Goal: Task Accomplishment & Management: Use online tool/utility

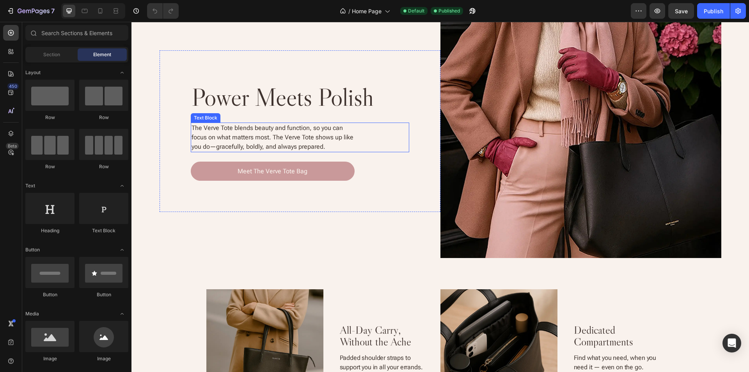
scroll to position [429, 0]
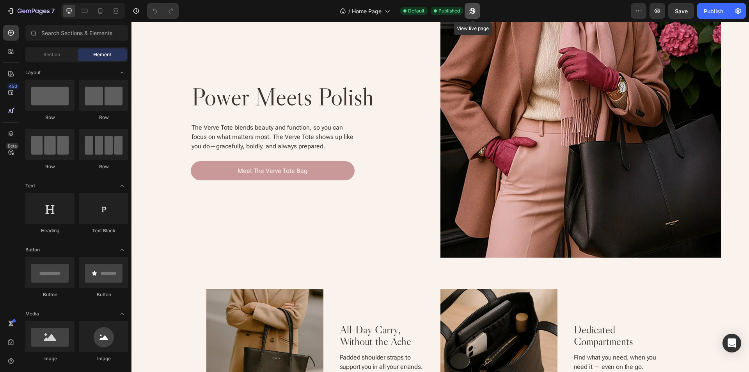
click at [471, 11] on icon "button" at bounding box center [473, 11] width 8 height 8
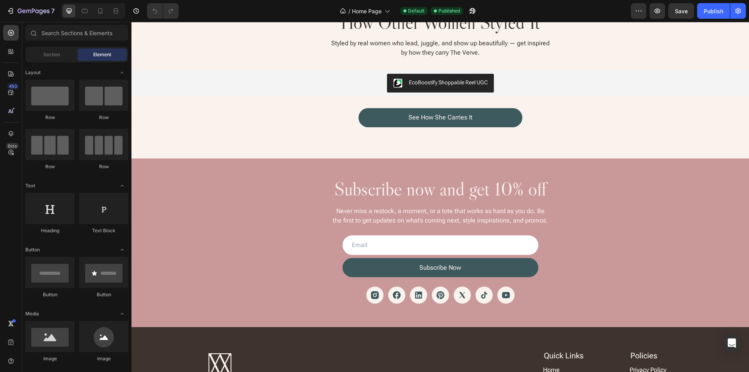
scroll to position [1678, 0]
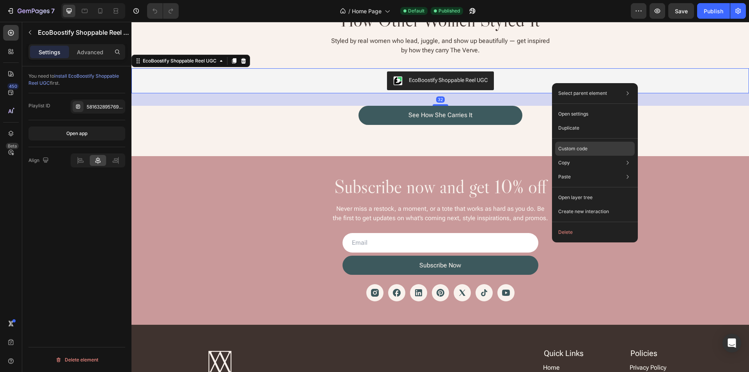
click at [598, 170] on div "Custom code" at bounding box center [595, 177] width 80 height 14
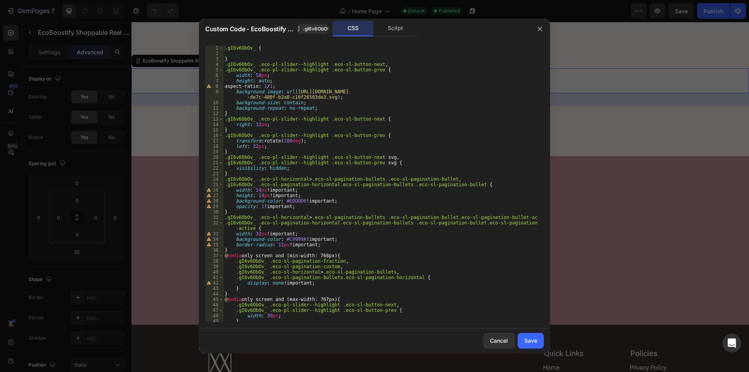
scroll to position [0, 0]
click at [340, 80] on div ".gI6v6ObOv_ { } .gI6v6ObOv_ .eco-pl-slider--highlight .eco-sl-button-next , .gI…" at bounding box center [380, 189] width 315 height 288
type textarea "aspect-ratio: 1 / 1;"
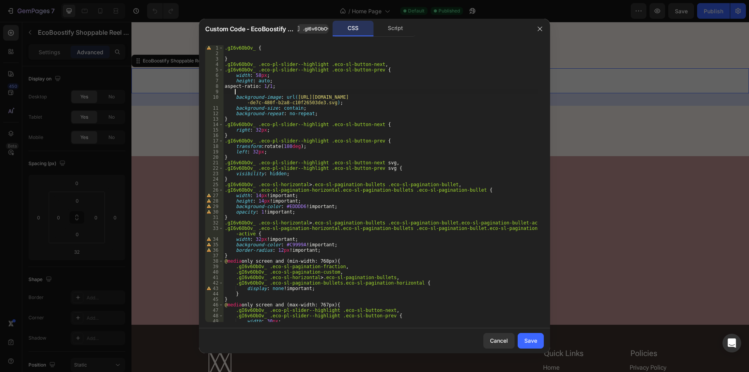
paste textarea "background-color: transparent;"
type textarea "background-color: transparent;"
click at [529, 344] on div "Save" at bounding box center [530, 340] width 13 height 8
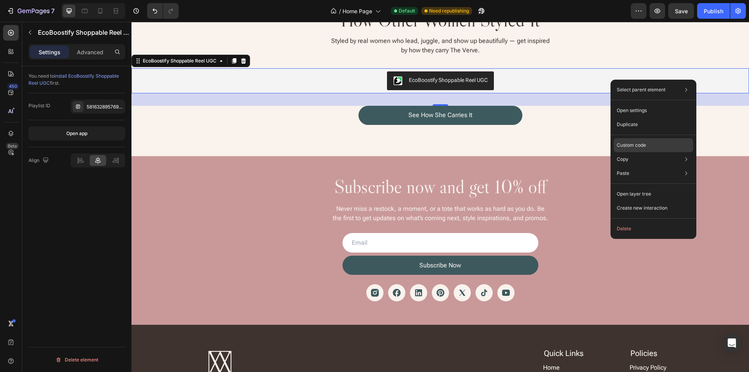
click at [672, 166] on div "Custom code" at bounding box center [654, 173] width 80 height 14
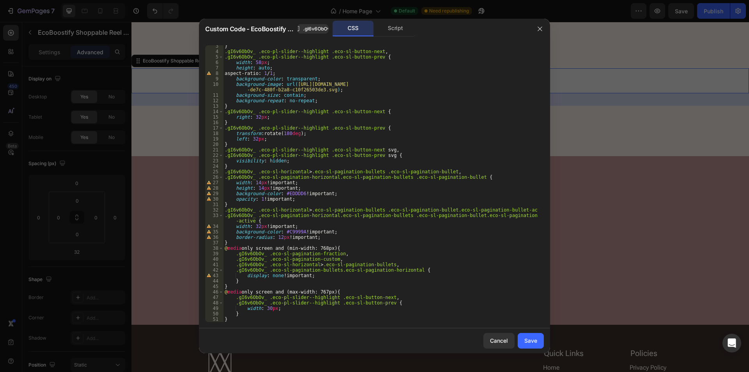
scroll to position [13, 0]
click at [339, 317] on div "} .gI6v6ObOv_ .eco-pl-slider--highlight .eco-sl-button-next , .gI6v6ObOv_ .eco-…" at bounding box center [380, 187] width 315 height 288
type textarea "}"
paste textarea "}"
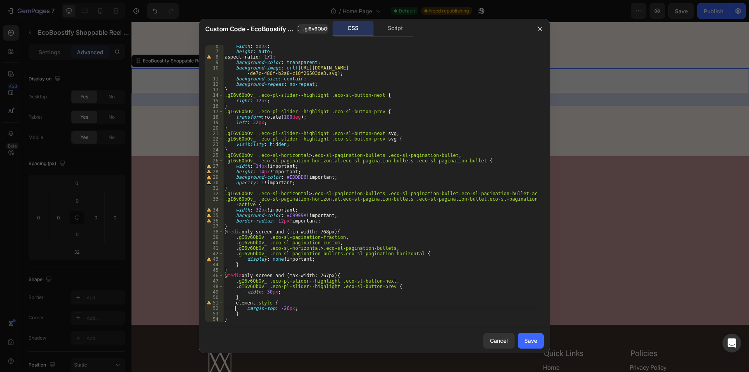
scroll to position [29, 0]
click at [396, 253] on div "width : 58 px ; height : auto ; aspect-ratio : 1 / 1 ; background-color : trans…" at bounding box center [380, 187] width 315 height 288
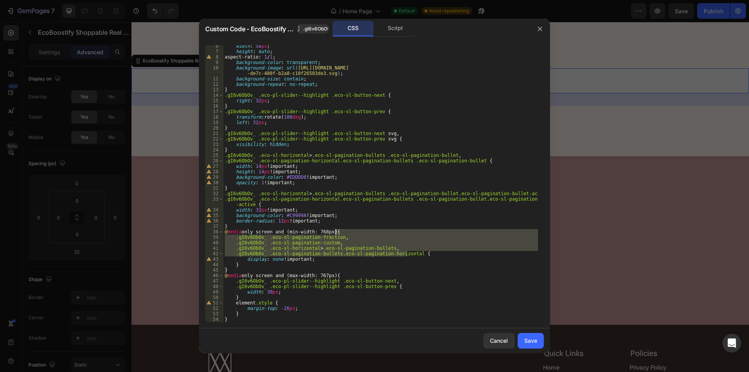
drag, startPoint x: 396, startPoint y: 253, endPoint x: 393, endPoint y: 232, distance: 21.2
click at [393, 232] on div "width : 58 px ; height : auto ; aspect-ratio : 1 / 1 ; background-color : trans…" at bounding box center [380, 187] width 315 height 288
click at [264, 302] on div "width : 58 px ; height : auto ; aspect-ratio : 1 / 1 ; background-color : trans…" at bounding box center [380, 187] width 315 height 288
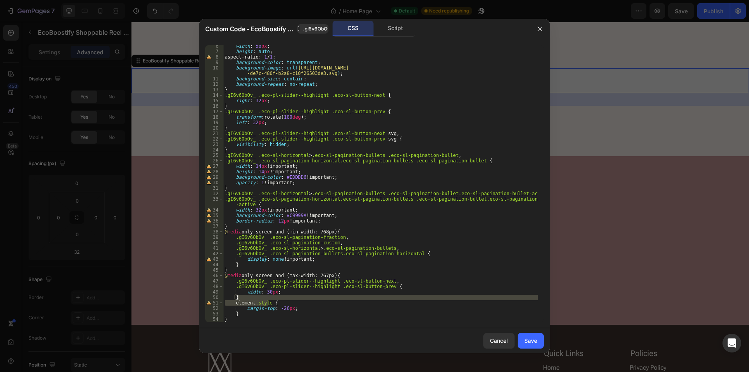
drag, startPoint x: 264, startPoint y: 302, endPoint x: 267, endPoint y: 296, distance: 6.3
click at [267, 296] on div "width : 58 px ; height : auto ; aspect-ratio : 1 / 1 ; background-color : trans…" at bounding box center [380, 187] width 315 height 288
paste textarea ".gI6v6ObOv_ .eco-sl-pagination-bullets.eco-sl-pagination-horizontal"
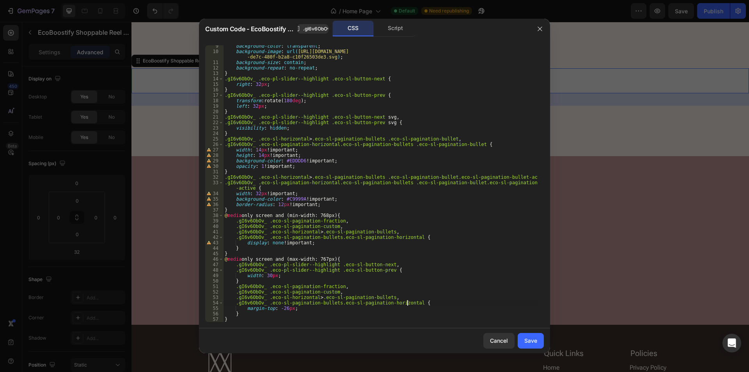
scroll to position [46, 0]
click at [427, 268] on div "background-color : transparent ; background-image : url( https://cdn.shopify.co…" at bounding box center [380, 187] width 315 height 288
type textarea "width: 30px;"
paste textarea "top: calc(100% + 6px) !important;"
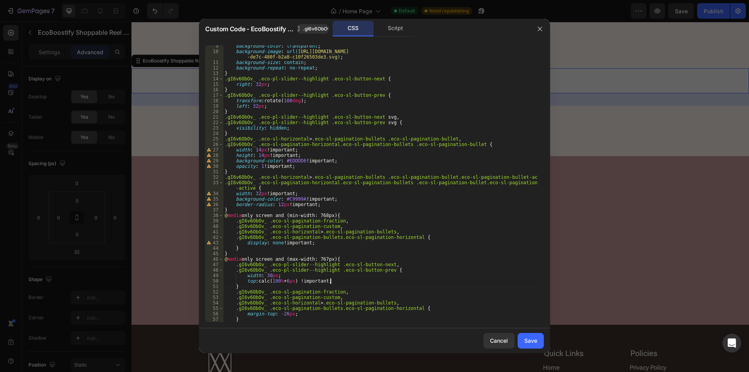
click at [372, 259] on div "background-color : transparent ; background-image : url( https://cdn.shopify.co…" at bounding box center [380, 187] width 315 height 288
paste textarea "}"
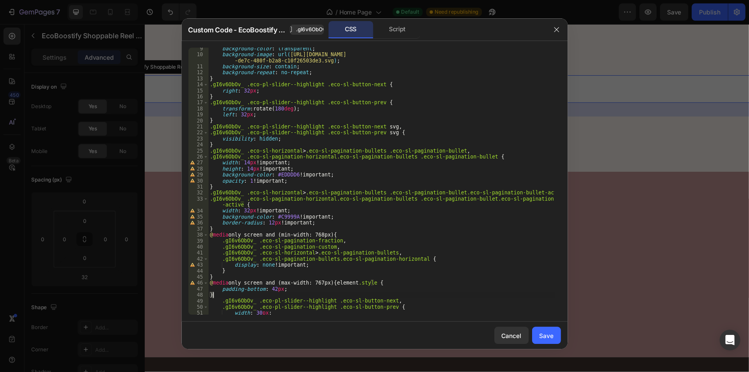
scroll to position [46, 0]
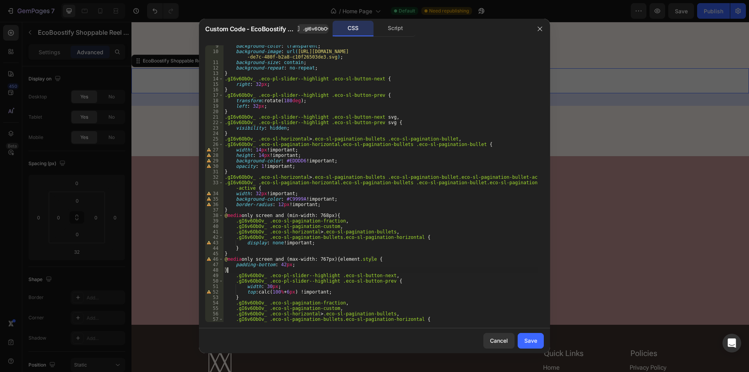
click at [336, 258] on div "background-color : transparent ; background-image : url( https://cdn.shopify.co…" at bounding box center [380, 187] width 315 height 288
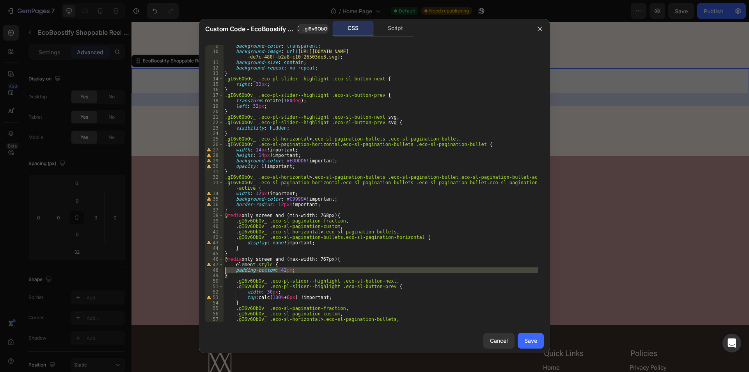
drag, startPoint x: 231, startPoint y: 277, endPoint x: 222, endPoint y: 270, distance: 11.4
click at [222, 270] on div "element.style { 9 10 11 12 13 14 15 16 17 18 19 20 21 22 23 24 25 26 27 28 29 3…" at bounding box center [374, 183] width 339 height 277
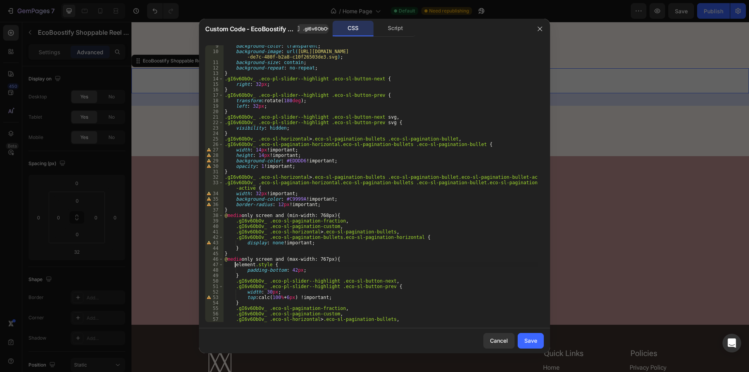
click at [259, 264] on div "background-color : transparent ; background-image : url( https://cdn.shopify.co…" at bounding box center [380, 187] width 315 height 288
drag, startPoint x: 259, startPoint y: 264, endPoint x: 245, endPoint y: 264, distance: 13.7
click at [245, 264] on div "background-color : transparent ; background-image : url( https://cdn.shopify.co…" at bounding box center [380, 187] width 315 height 288
paste textarea "eco-pl-slider-wrapper eco-pl-slider-wrapper-581632895769119222ARDNyVmwrRGp1bWpl…"
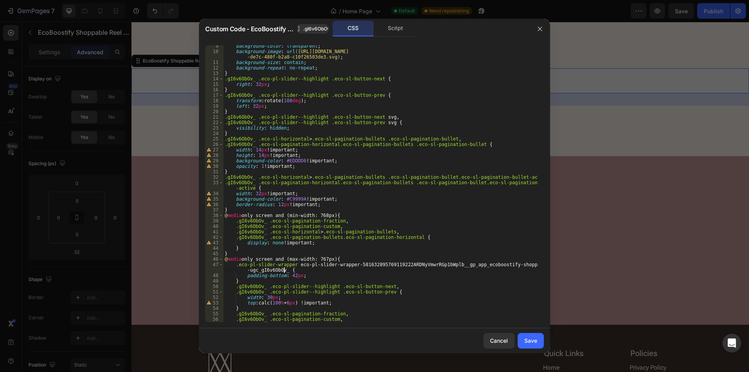
click at [281, 270] on div "background-color : transparent ; background-image : url( https://cdn.shopify.co…" at bounding box center [380, 187] width 315 height 288
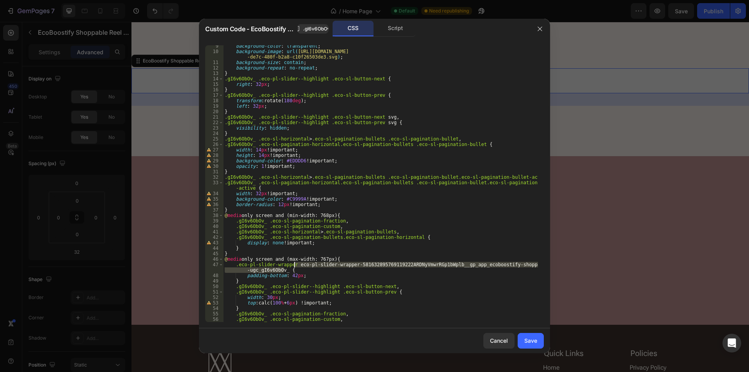
drag, startPoint x: 281, startPoint y: 270, endPoint x: 297, endPoint y: 266, distance: 16.8
click at [297, 266] on div "background-color : transparent ; background-image : url( https://cdn.shopify.co…" at bounding box center [380, 187] width 315 height 288
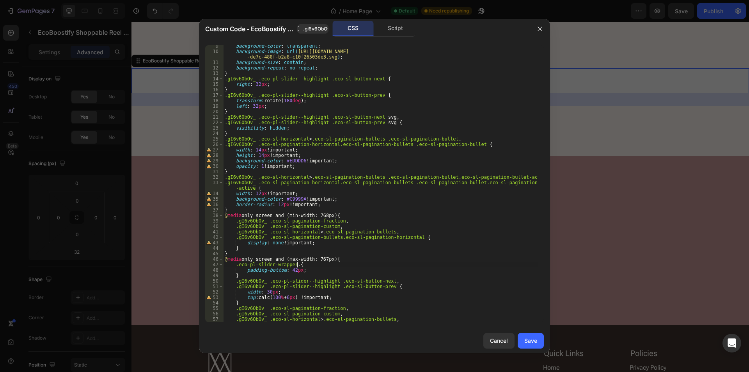
scroll to position [0, 6]
paste textarea "eco-sl eco-pl-slider-581632895769119222ARDNyVmwrRGp1bWplb__gp_app_ecoboostify-s…"
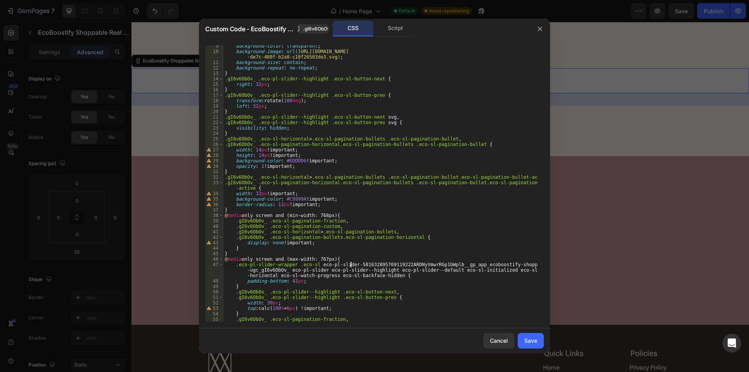
click at [350, 265] on div "background-color : transparent ; background-image : url( https://cdn.shopify.co…" at bounding box center [380, 187] width 315 height 288
click at [310, 270] on div "background-color : transparent ; background-image : url( https://cdn.shopify.co…" at bounding box center [380, 187] width 315 height 288
click at [289, 270] on div "background-color : transparent ; background-image : url( https://cdn.shopify.co…" at bounding box center [380, 187] width 315 height 288
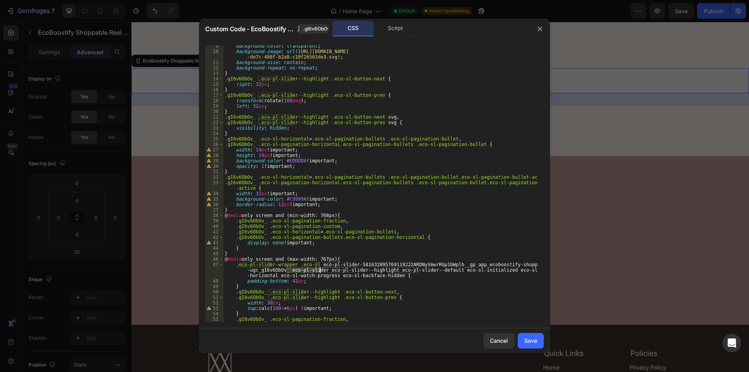
drag, startPoint x: 289, startPoint y: 270, endPoint x: 313, endPoint y: 270, distance: 23.8
click at [313, 270] on div "background-color : transparent ; background-image : url( https://cdn.shopify.co…" at bounding box center [380, 187] width 315 height 288
click at [317, 266] on div "background-color : transparent ; background-image : url( https://cdn.shopify.co…" at bounding box center [380, 187] width 315 height 288
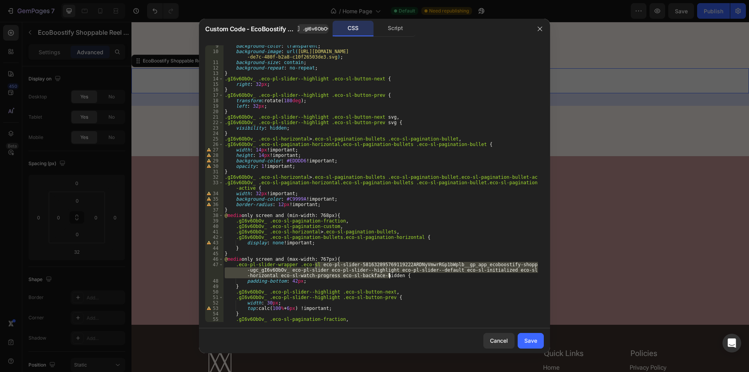
drag, startPoint x: 317, startPoint y: 266, endPoint x: 382, endPoint y: 274, distance: 65.2
click at [382, 274] on div "background-color : transparent ; background-image : url( https://cdn.shopify.co…" at bounding box center [380, 187] width 315 height 288
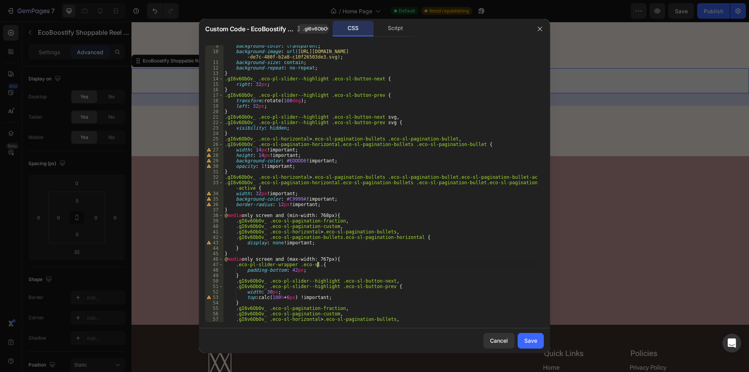
scroll to position [0, 7]
paste textarea "eco-pl-slider"
click at [313, 28] on span ".gI6v6ObOv_" at bounding box center [317, 28] width 29 height 7
click at [381, 263] on div "background-color : transparent ; background-image : url( https://cdn.shopify.co…" at bounding box center [380, 187] width 315 height 288
paste textarea "gI6v6ObOv_."
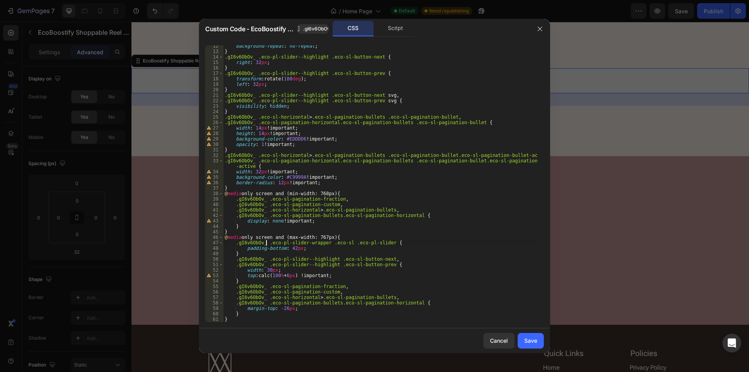
scroll to position [68, 0]
type textarea ".gI6v6ObOv_ .eco-pl-slider-wrapper .eco-sl .eco-pl-slider {"
drag, startPoint x: 528, startPoint y: 343, endPoint x: 433, endPoint y: 291, distance: 108.1
click at [528, 343] on div "Save" at bounding box center [530, 340] width 13 height 8
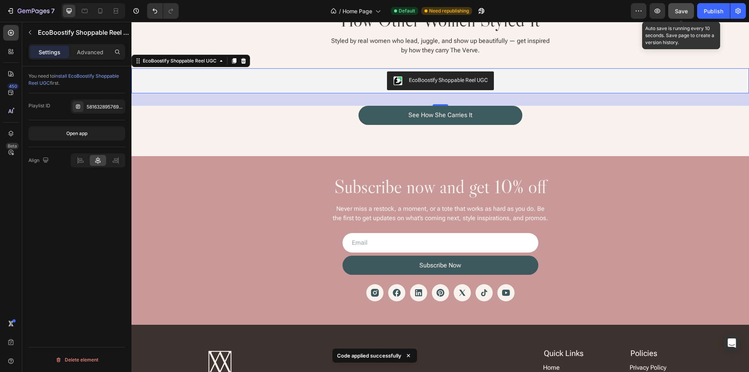
click at [676, 11] on span "Save" at bounding box center [681, 11] width 13 height 7
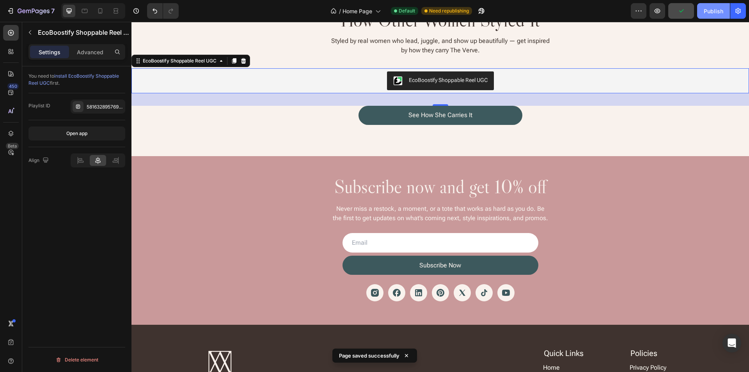
click at [710, 9] on div "Publish" at bounding box center [714, 11] width 20 height 8
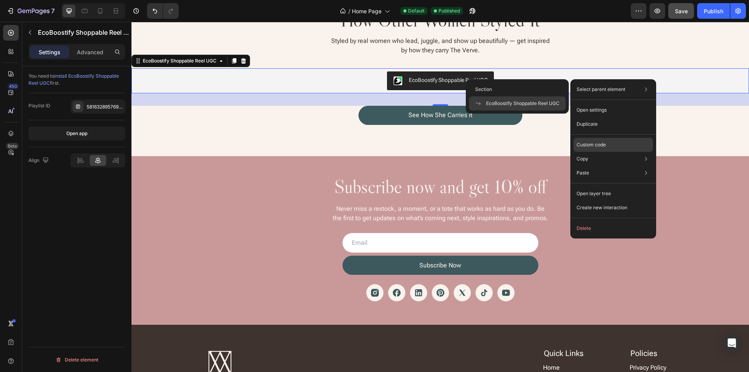
click at [597, 145] on p "Custom code" at bounding box center [591, 144] width 29 height 7
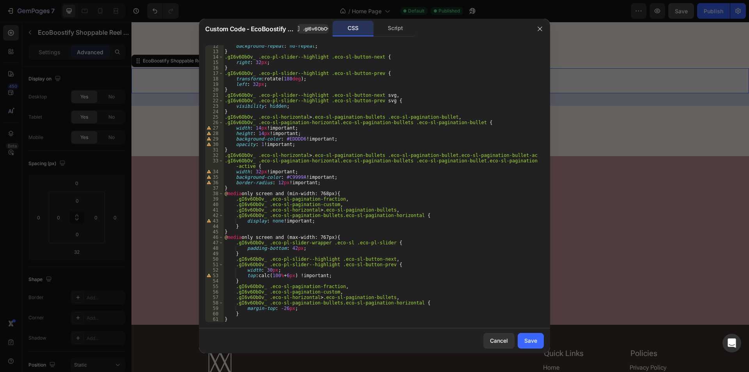
click at [371, 243] on div "background-repeat : no-repeat ; } .gI6v6ObOv_ .eco-pl-slider--highlight .eco-sl…" at bounding box center [380, 187] width 315 height 288
drag, startPoint x: 371, startPoint y: 243, endPoint x: 241, endPoint y: 242, distance: 130.7
click at [241, 242] on div "background-repeat : no-repeat ; } .gI6v6ObOv_ .eco-pl-slider--highlight .eco-sl…" at bounding box center [380, 187] width 315 height 288
click at [333, 246] on div "background-repeat : no-repeat ; } .gI6v6ObOv_ .eco-pl-slider--highlight .eco-sl…" at bounding box center [380, 187] width 315 height 288
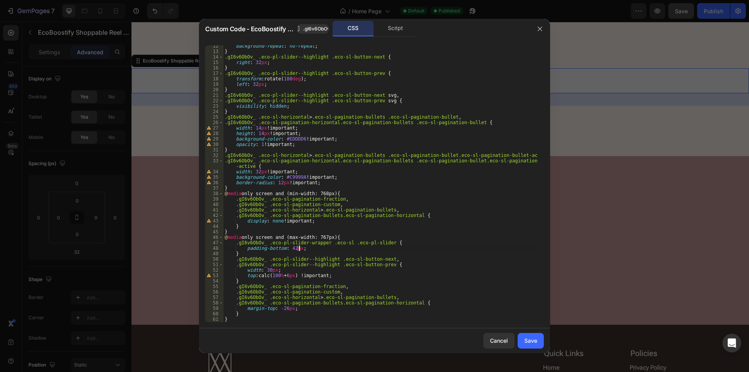
click at [332, 242] on div "background-repeat : no-repeat ; } .gI6v6ObOv_ .eco-pl-slider--highlight .eco-sl…" at bounding box center [380, 187] width 315 height 288
drag, startPoint x: 332, startPoint y: 242, endPoint x: 341, endPoint y: 242, distance: 9.8
click at [341, 242] on div "background-repeat : no-repeat ; } .gI6v6ObOv_ .eco-pl-slider--highlight .eco-sl…" at bounding box center [380, 187] width 315 height 288
type textarea ".gI6v6ObOv_ .eco-pl-slider-wrapper .eco-pl-slider {"
click at [530, 338] on div "Save" at bounding box center [530, 340] width 13 height 8
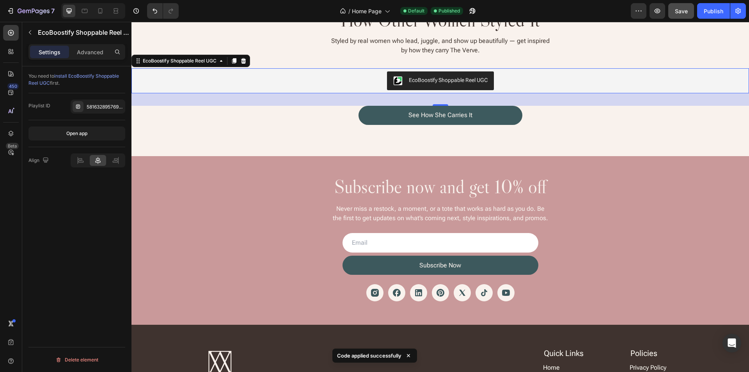
click at [684, 13] on span "Save" at bounding box center [681, 11] width 13 height 7
click at [713, 10] on div "Publish" at bounding box center [714, 11] width 20 height 8
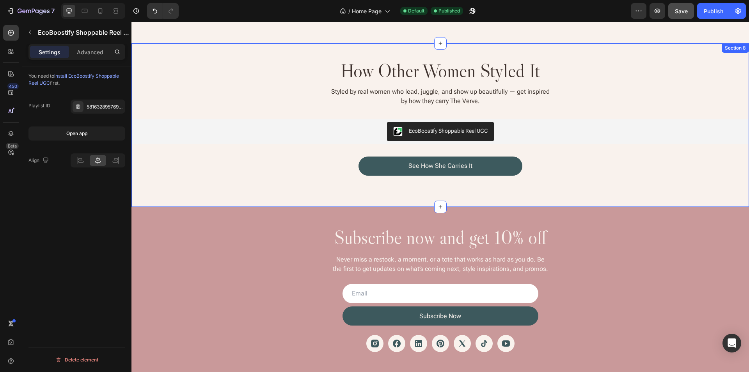
scroll to position [1522, 0]
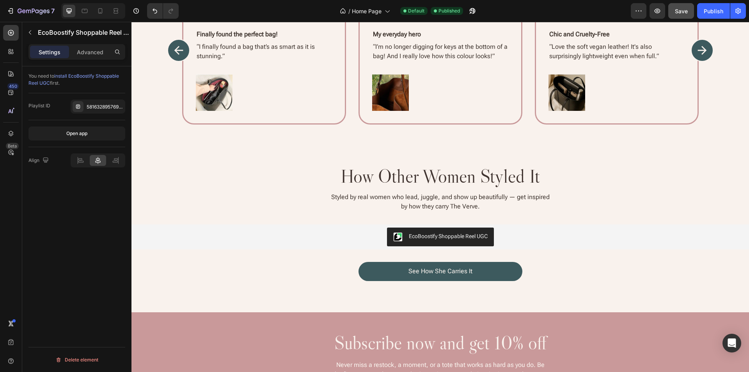
click at [572, 236] on div "EcoBoostify Shoppable Reel UGC" at bounding box center [440, 236] width 611 height 19
click at [31, 34] on icon "button" at bounding box center [30, 32] width 2 height 4
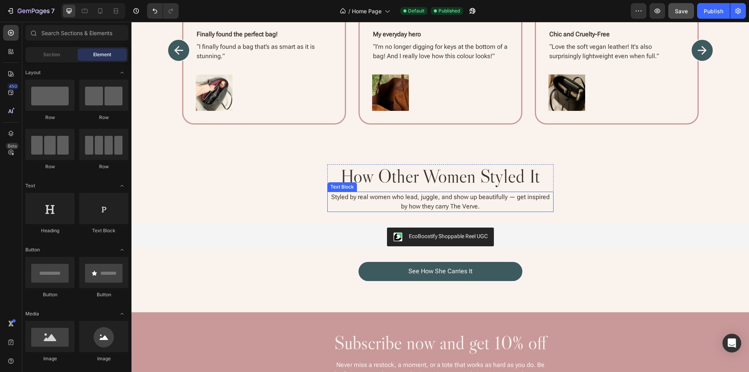
click at [408, 204] on p "Styled by real women who lead, juggle, and show up beautifully — get inspired b…" at bounding box center [440, 201] width 225 height 19
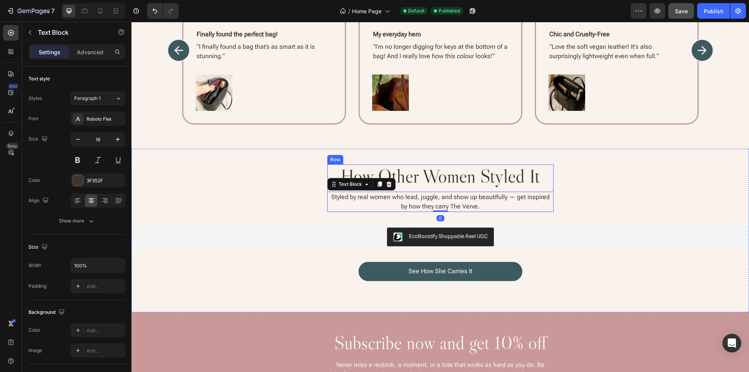
click at [519, 188] on div "how other women styled it Heading Styled by real women who lead, juggle, and sh…" at bounding box center [440, 188] width 226 height 48
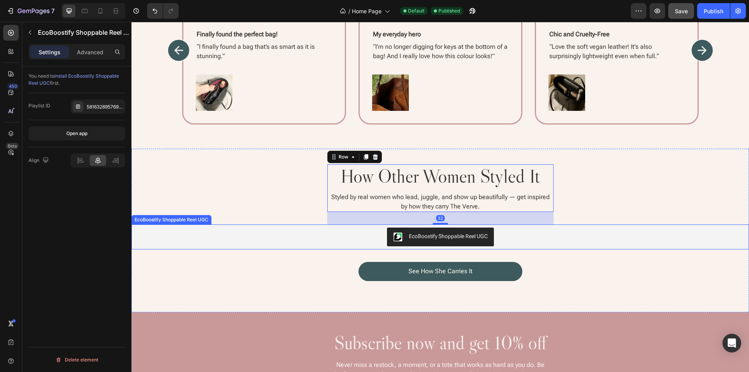
click at [528, 231] on div "EcoBoostify Shoppable Reel UGC" at bounding box center [440, 236] width 611 height 19
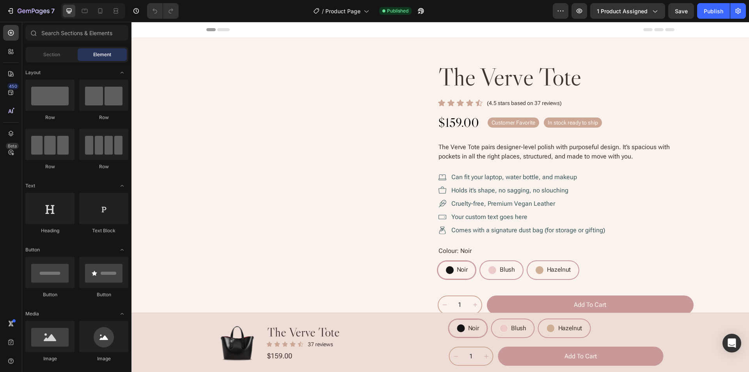
radio input "false"
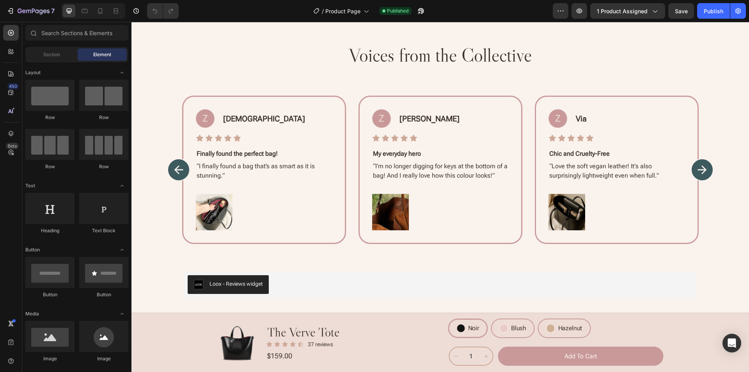
scroll to position [1717, 0]
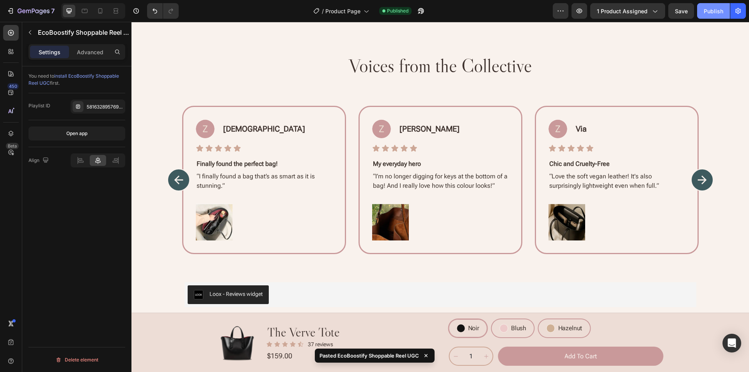
click at [720, 10] on div "Publish" at bounding box center [714, 11] width 20 height 8
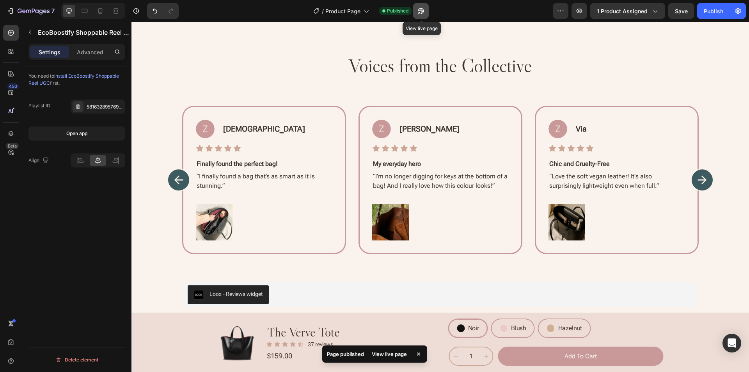
click at [418, 12] on icon "button" at bounding box center [421, 11] width 8 height 8
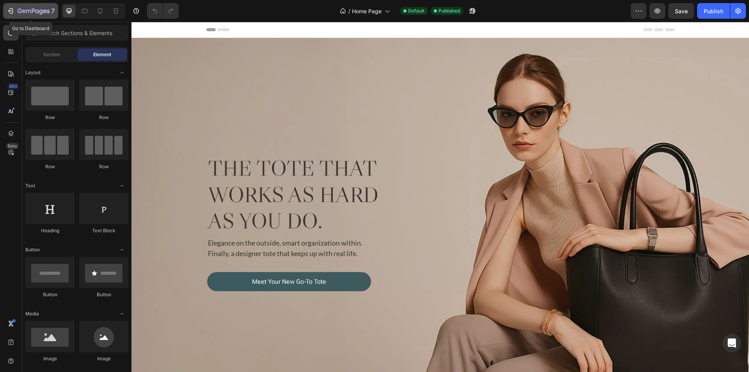
click at [20, 11] on icon "button" at bounding box center [20, 11] width 4 height 5
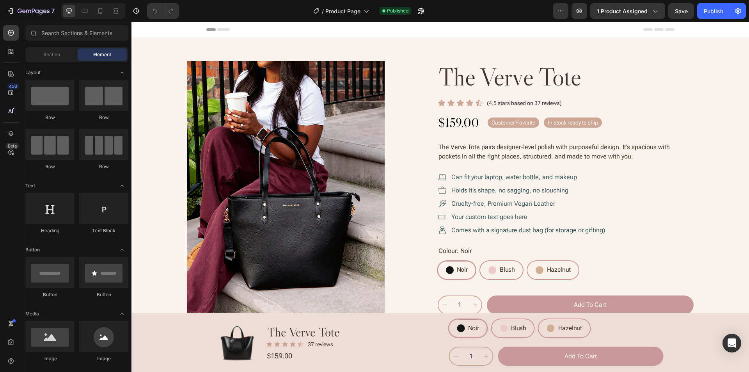
radio input "false"
click at [647, 75] on h2 "the verve tote" at bounding box center [566, 77] width 256 height 32
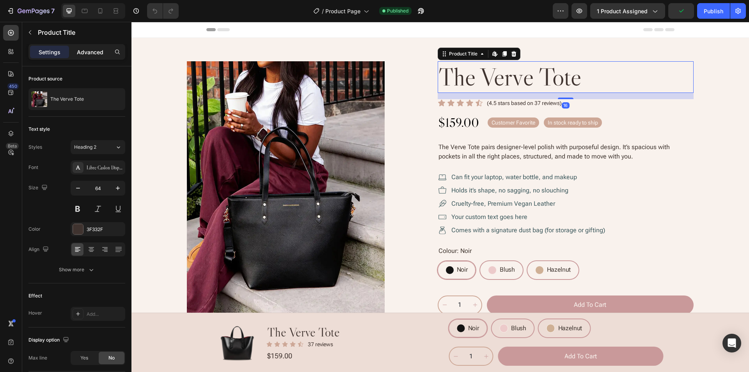
click at [88, 51] on p "Advanced" at bounding box center [90, 52] width 27 height 8
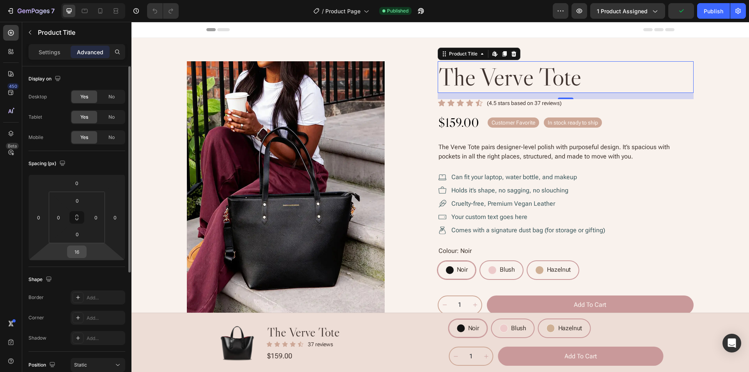
click at [78, 251] on input "16" at bounding box center [77, 252] width 16 height 12
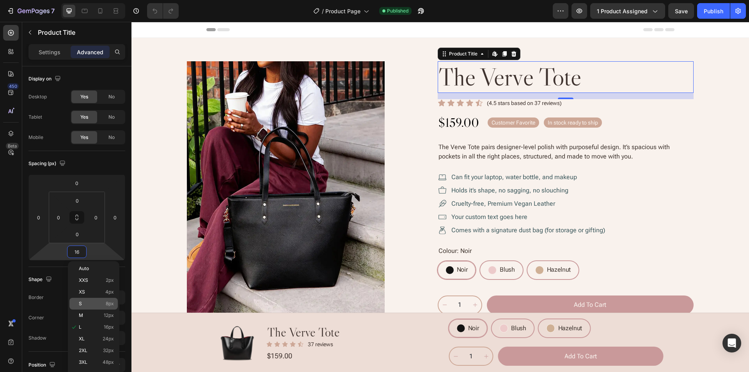
click at [88, 304] on p "S 8px" at bounding box center [96, 303] width 35 height 5
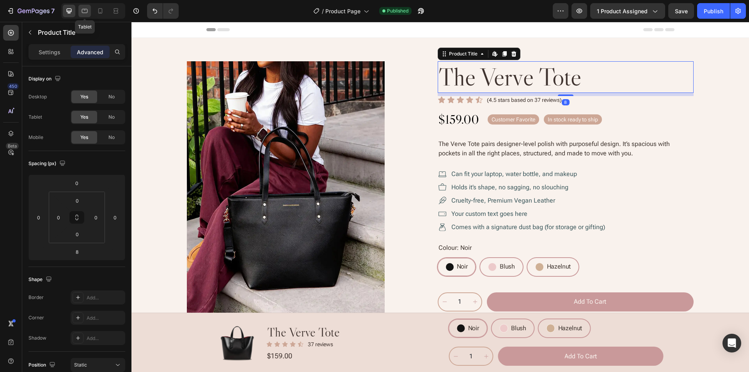
click at [86, 13] on icon at bounding box center [85, 11] width 6 height 4
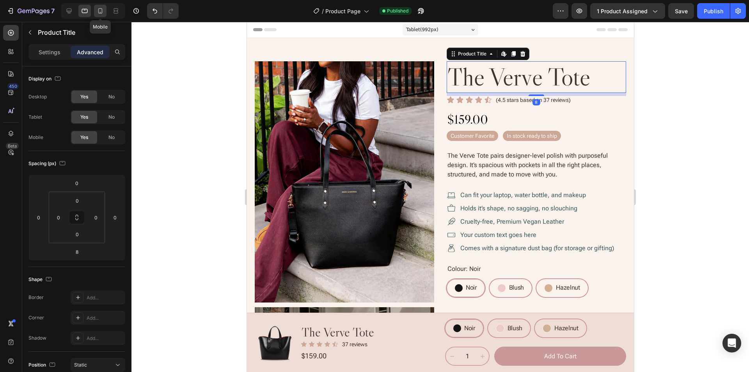
click at [97, 12] on icon at bounding box center [100, 11] width 8 height 8
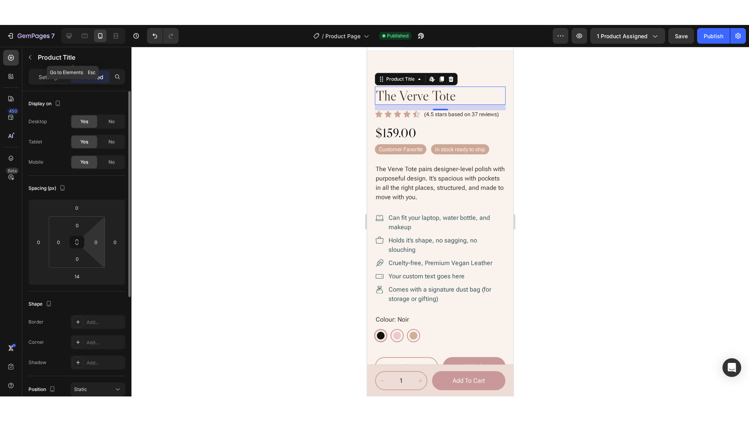
scroll to position [25, 0]
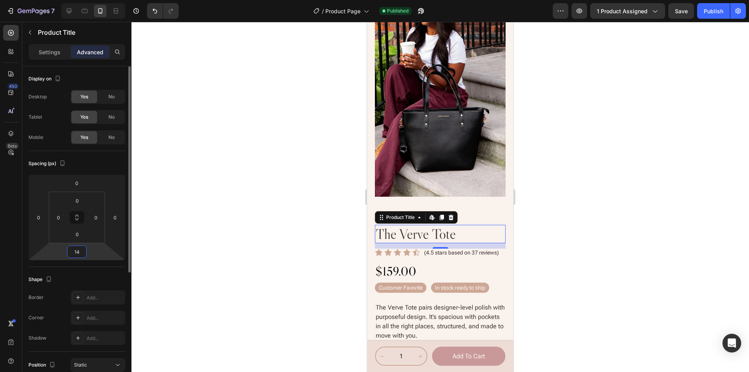
click at [82, 248] on input "14" at bounding box center [77, 252] width 16 height 12
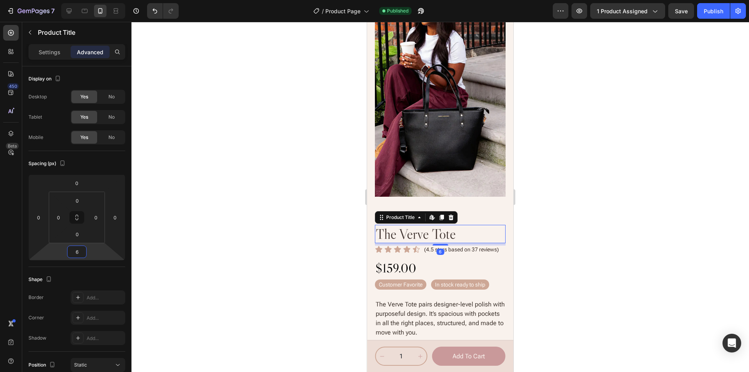
type input "6"
click at [718, 9] on div "Publish" at bounding box center [714, 11] width 20 height 8
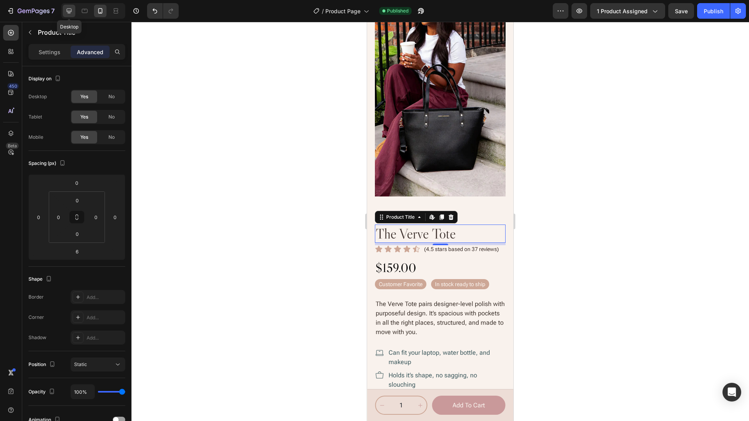
click at [67, 13] on icon at bounding box center [69, 11] width 8 height 8
type input "8"
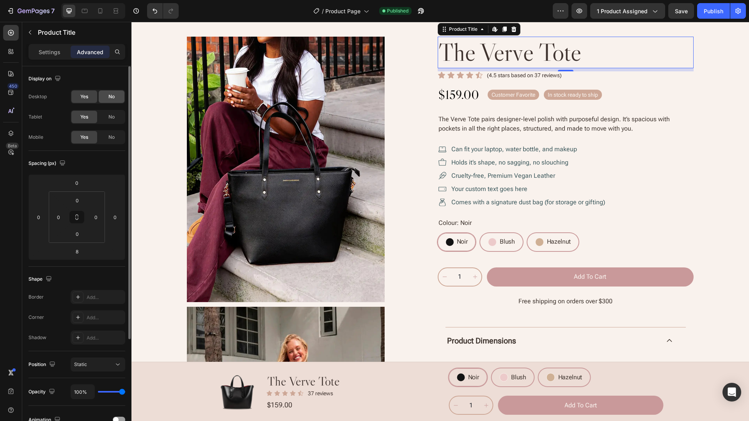
scroll to position [12, 0]
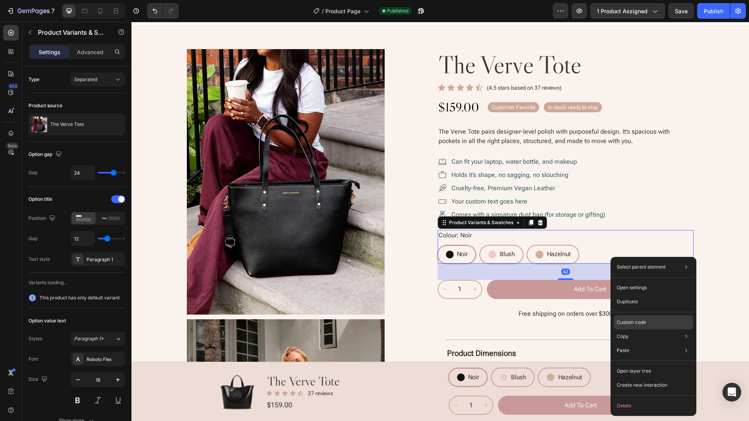
click at [664, 344] on div "Custom code" at bounding box center [654, 351] width 80 height 14
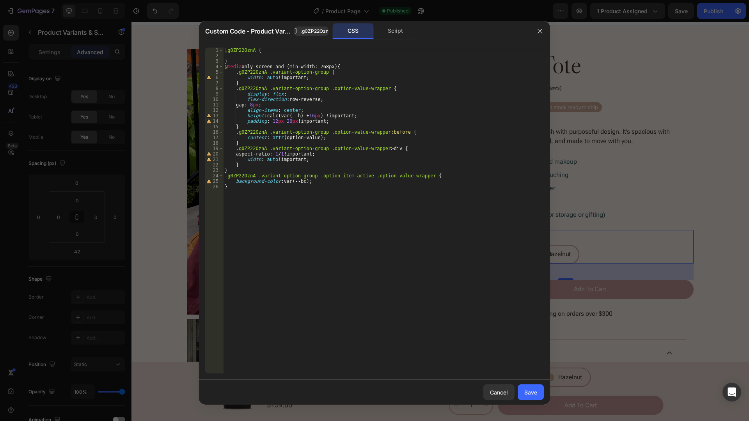
type textarea "background-color: var(--bc);"
click at [334, 183] on div ".g0ZP22OznA { } @ media only screen and (min-width: 768px) { .g0ZP22OznA .varia…" at bounding box center [383, 216] width 321 height 337
click at [499, 371] on div "Cancel Save" at bounding box center [374, 392] width 351 height 25
click at [499, 371] on div "Cancel" at bounding box center [499, 393] width 18 height 8
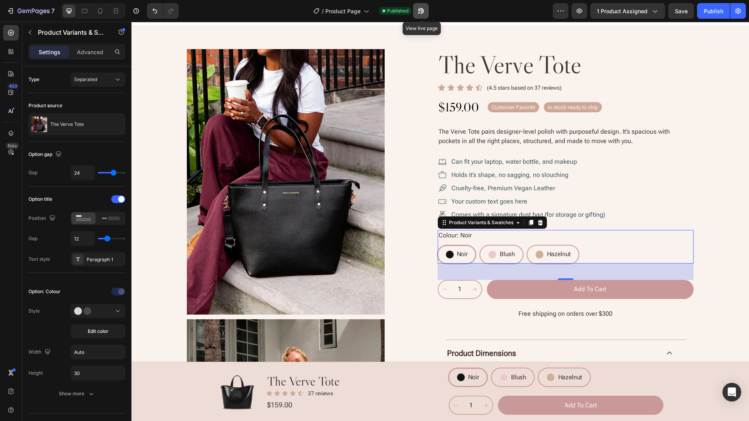
click at [420, 12] on icon "button" at bounding box center [419, 13] width 2 height 2
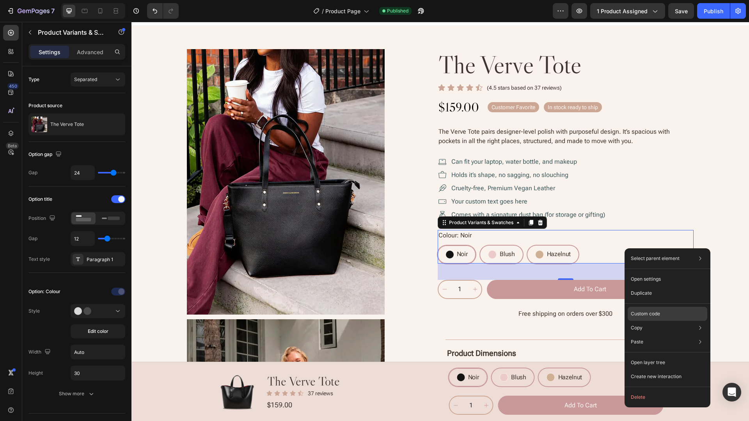
click at [665, 335] on div "Custom code" at bounding box center [668, 342] width 80 height 14
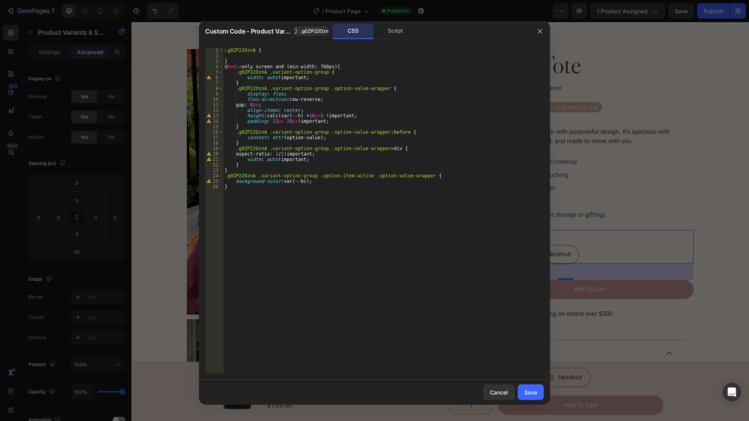
click at [349, 190] on div ".g0ZP22OznA { } @ media only screen and (min-width: 768px) { .g0ZP22OznA .varia…" at bounding box center [383, 216] width 321 height 337
type textarea "}"
paste textarea "color: #F9F2ED;"
type textarea "}"
paste textarea "}"
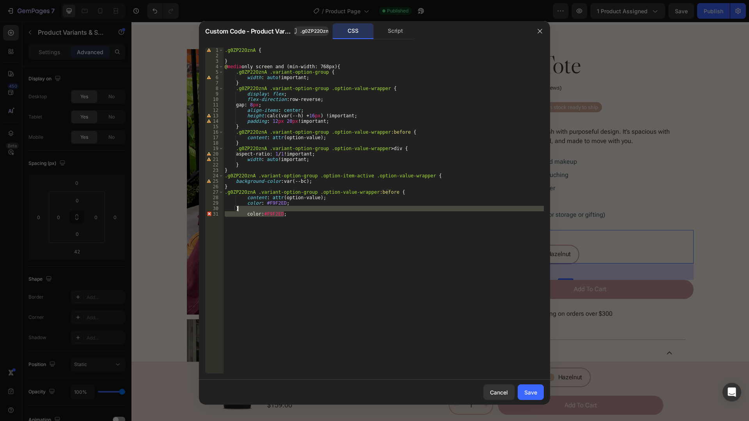
drag, startPoint x: 289, startPoint y: 216, endPoint x: 290, endPoint y: 209, distance: 7.1
click at [290, 209] on div ".g0ZP22OznA { } @ media only screen and (min-width: 768px) { .g0ZP22OznA .varia…" at bounding box center [383, 216] width 321 height 337
click at [251, 199] on div ".g0ZP22OznA { } @ media only screen and (min-width: 768px) { .g0ZP22OznA .varia…" at bounding box center [383, 216] width 321 height 337
click at [273, 203] on div ".g0ZP22OznA { } @ media only screen and (min-width: 768px) { .g0ZP22OznA .varia…" at bounding box center [383, 211] width 321 height 326
click at [405, 176] on div ".g0ZP22OznA { } @ media only screen and (min-width: 768px) { .g0ZP22OznA .varia…" at bounding box center [383, 216] width 321 height 337
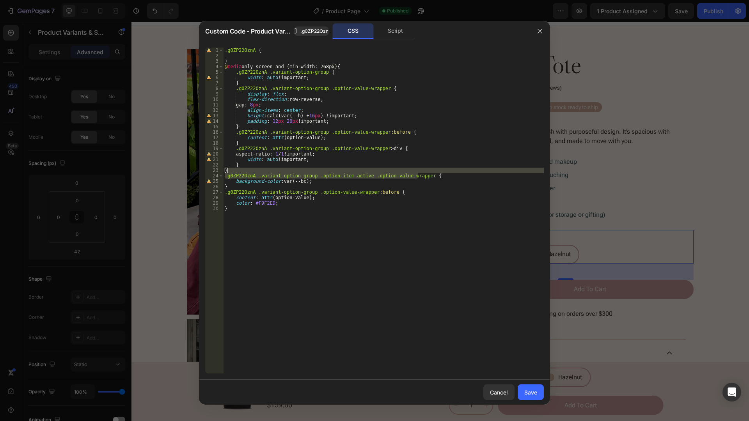
drag, startPoint x: 405, startPoint y: 176, endPoint x: 374, endPoint y: 171, distance: 31.6
click at [374, 171] on div ".g0ZP22OznA { } @ media only screen and (min-width: 768px) { .g0ZP22OznA .varia…" at bounding box center [383, 216] width 321 height 337
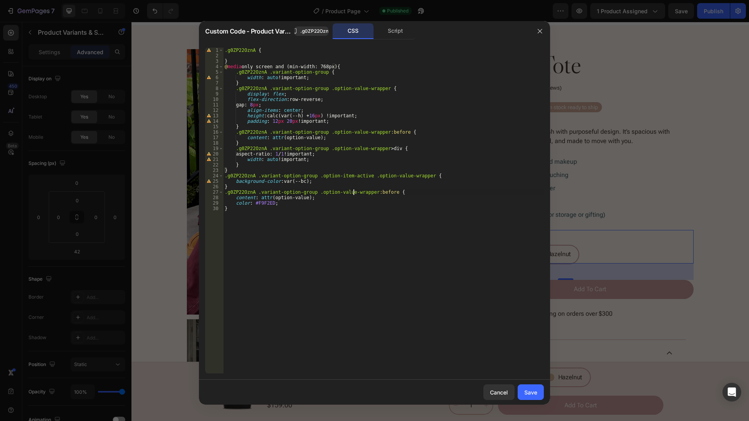
click at [353, 192] on div ".g0ZP22OznA { } @ media only screen and (min-width: 768px) { .g0ZP22OznA .varia…" at bounding box center [383, 216] width 321 height 337
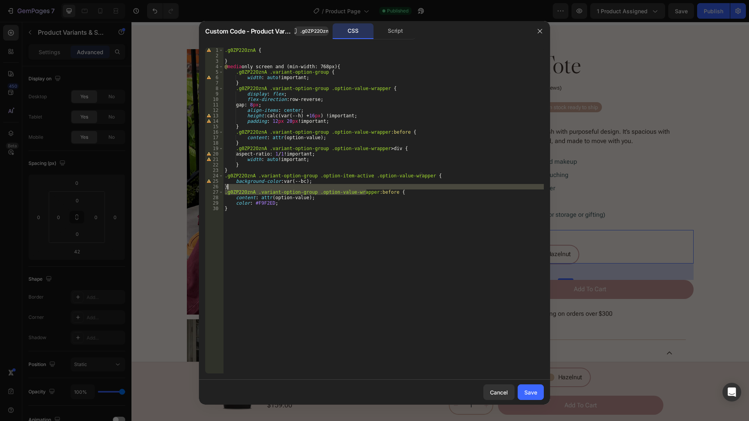
click at [354, 188] on div ".g0ZP22OznA { } @ media only screen and (min-width: 768px) { .g0ZP22OznA .varia…" at bounding box center [383, 216] width 321 height 337
paste textarea ".g0ZP22OznA .variant-option-group .option-item-active"
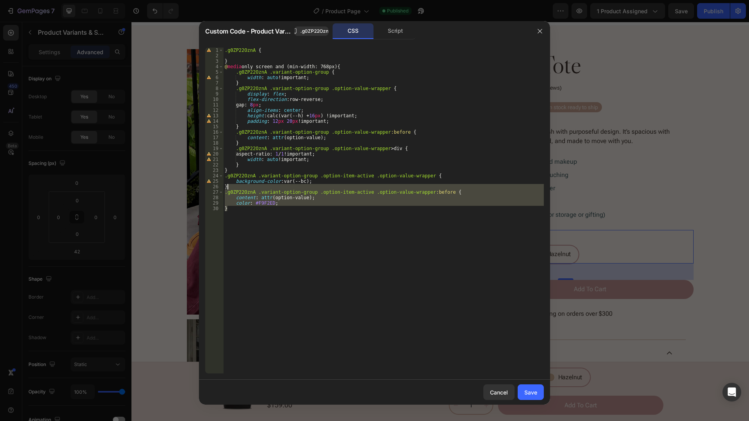
drag, startPoint x: 238, startPoint y: 206, endPoint x: 247, endPoint y: 188, distance: 20.4
click at [247, 188] on div ".g0ZP22OznA { } @ media only screen and (min-width: 768px) { .g0ZP22OznA .varia…" at bounding box center [383, 216] width 321 height 337
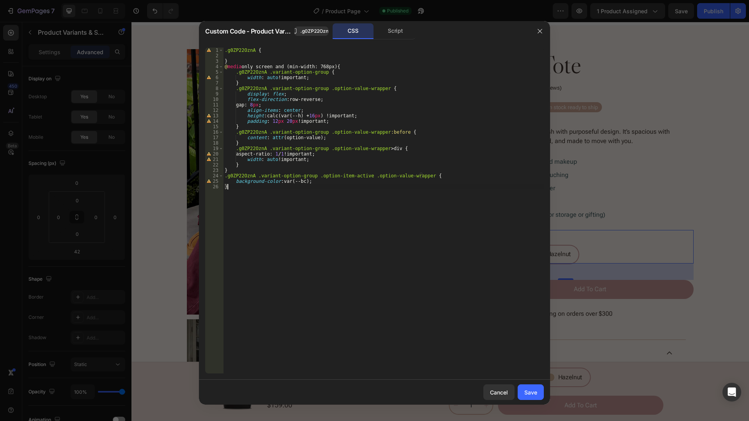
click at [315, 143] on div ".g0ZP22OznA { } @ media only screen and (min-width: 768px) { .g0ZP22OznA .varia…" at bounding box center [383, 216] width 321 height 337
paste textarea
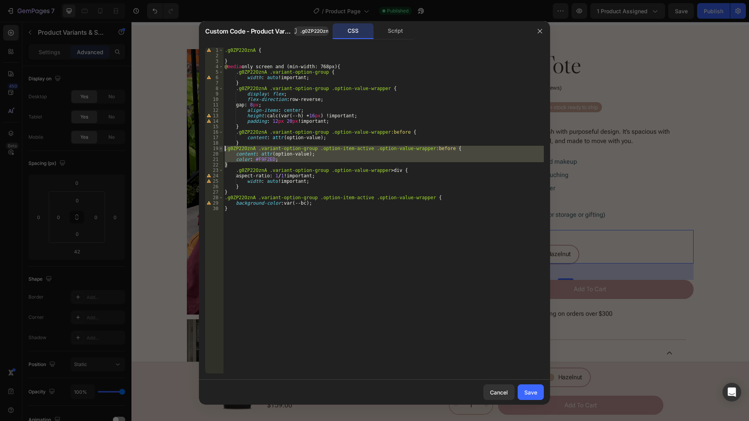
drag, startPoint x: 234, startPoint y: 165, endPoint x: 220, endPoint y: 149, distance: 21.3
click at [220, 149] on div "} 1 2 3 4 5 6 7 8 9 10 11 12 13 14 15 16 17 18 19 20 21 22 23 24 25 26 27 28 29…" at bounding box center [374, 211] width 339 height 326
click at [463, 148] on div ".g0ZP22OznA { } @ media only screen and (min-width: 768px) { .g0ZP22OznA .varia…" at bounding box center [383, 211] width 321 height 326
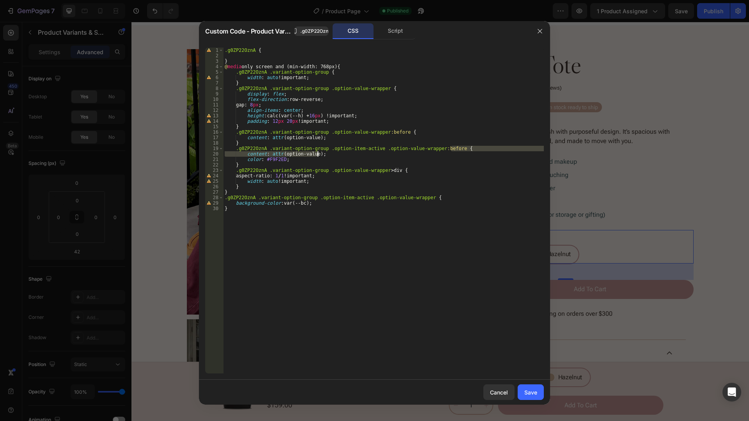
type textarea ".g0ZP22OznA .variant-option-group .option-item-active .option-value-wrapper:bef…"
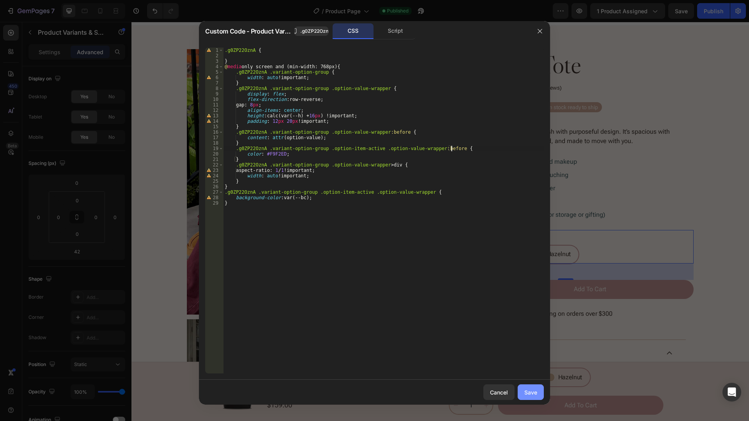
click at [526, 371] on div "Save" at bounding box center [530, 393] width 13 height 8
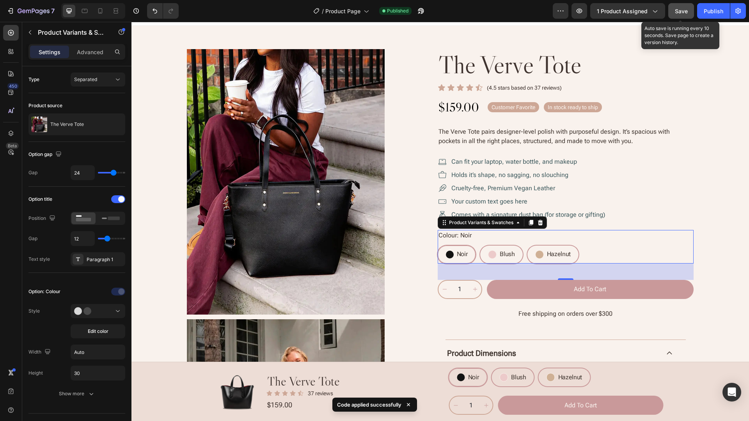
click at [682, 12] on span "Save" at bounding box center [681, 11] width 13 height 7
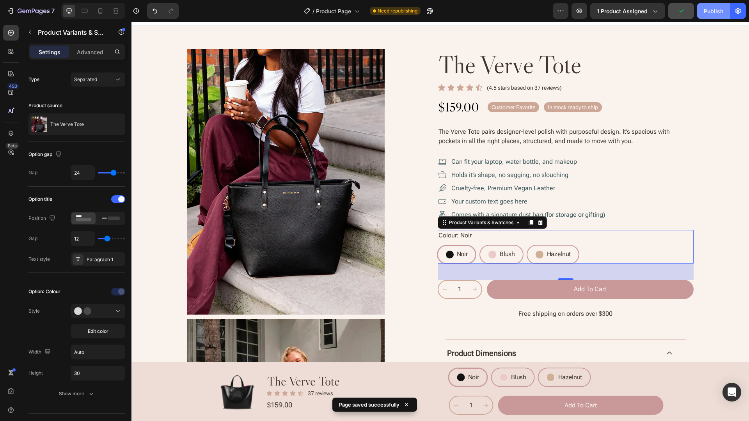
click at [714, 8] on div "Publish" at bounding box center [714, 11] width 20 height 8
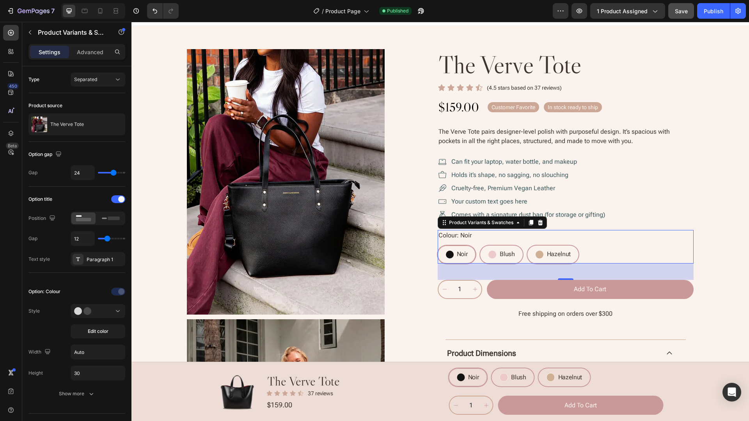
click at [613, 252] on div "colour: noir Noir Noir Blush Blush Hazelnut Hazelnut" at bounding box center [566, 247] width 256 height 34
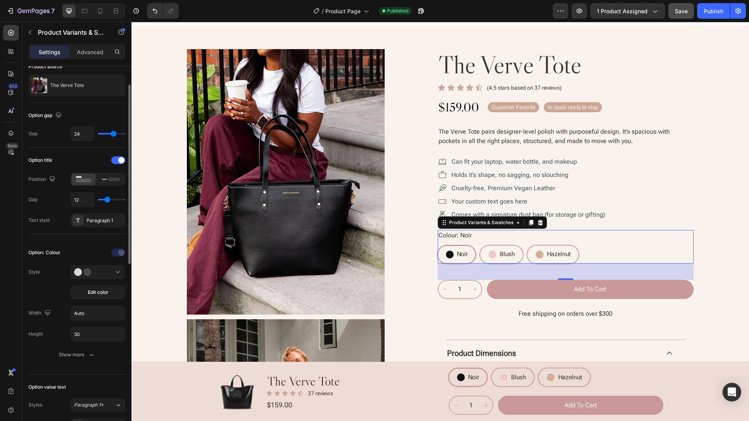
scroll to position [78, 0]
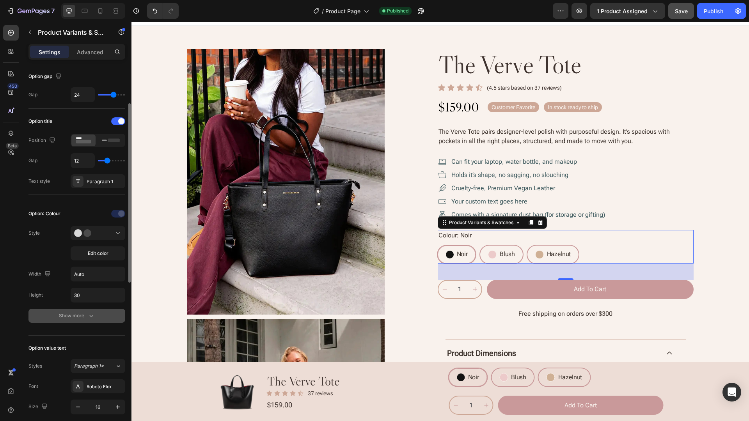
click at [66, 317] on div "Show more" at bounding box center [77, 316] width 36 height 8
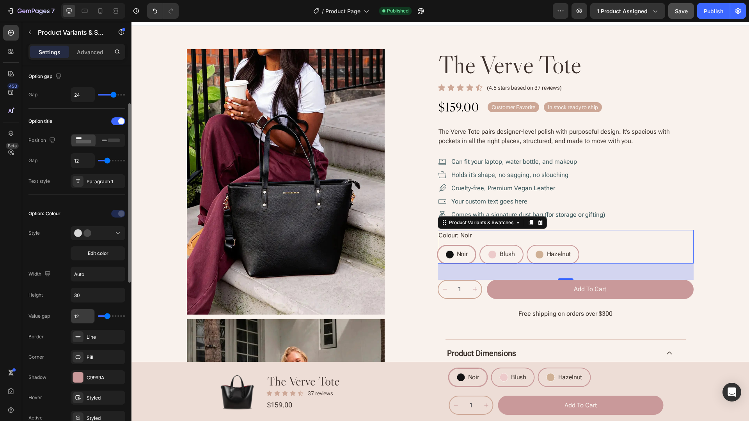
click at [80, 313] on input "12" at bounding box center [82, 316] width 23 height 14
type input "13"
type input "14"
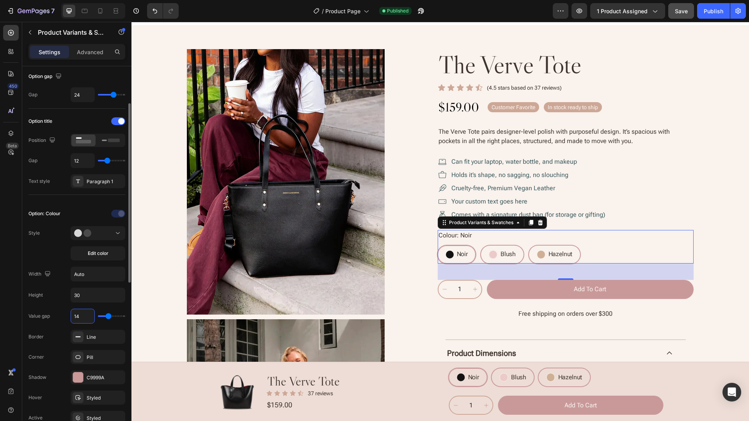
type input "15"
type input "16"
click at [720, 13] on div "Publish" at bounding box center [714, 11] width 20 height 8
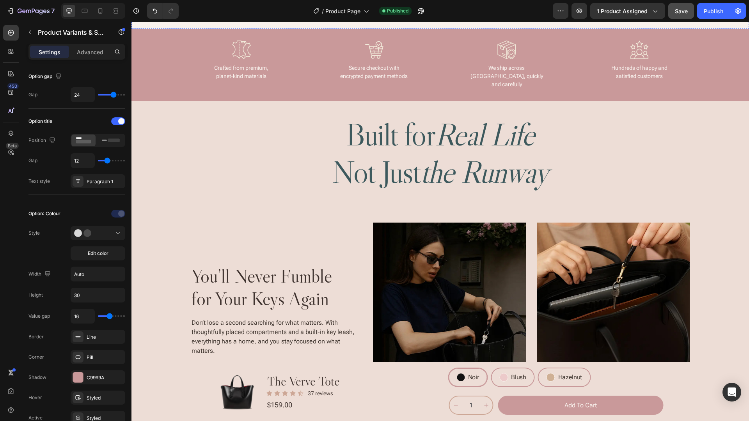
scroll to position [871, 0]
click at [349, 244] on div "Image You’ll Never Fumble for Your Keys Again Heading Effortlessly Elegant Styl…" at bounding box center [276, 310] width 171 height 176
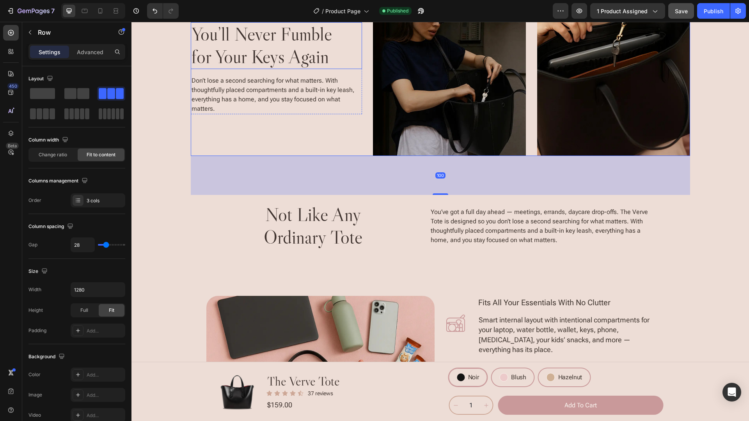
scroll to position [1105, 0]
click at [664, 225] on div "Not Like Any Ordinary Tote Heading You’ve got a full day ahead — meetings, erra…" at bounding box center [440, 226] width 467 height 62
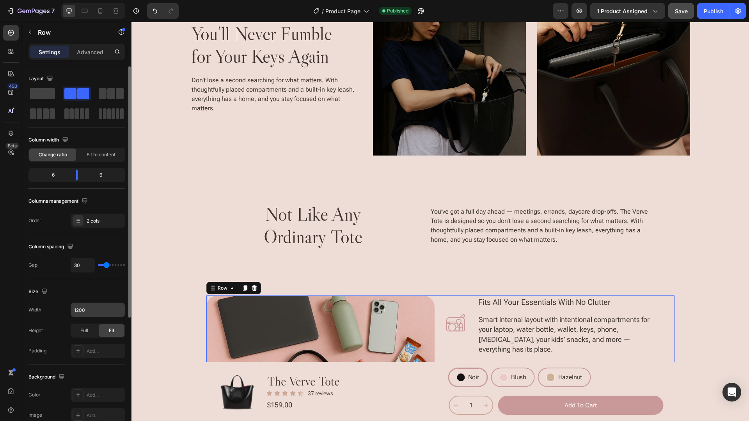
click at [100, 307] on input "1200" at bounding box center [98, 310] width 54 height 14
paste input "32"
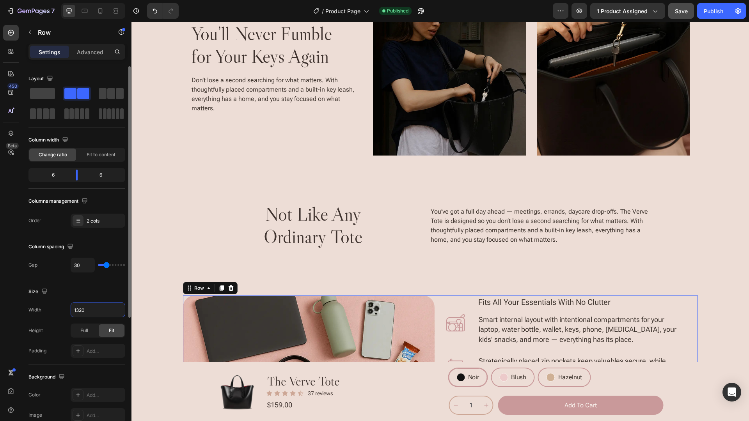
type input "1320"
click at [95, 292] on div "Size" at bounding box center [76, 292] width 97 height 12
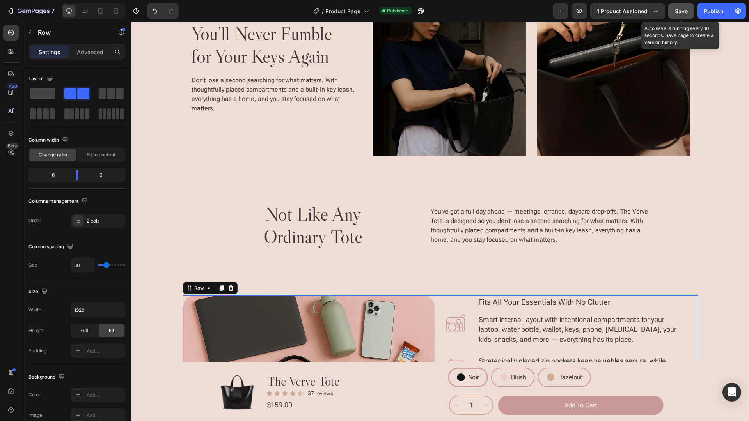
click at [691, 8] on button "Save" at bounding box center [681, 11] width 26 height 16
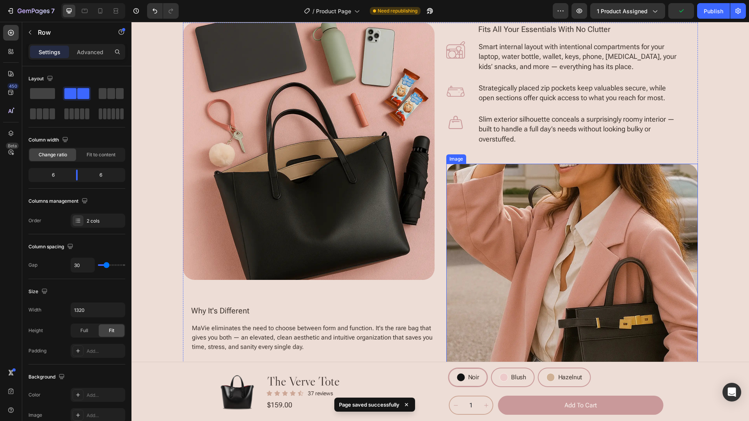
scroll to position [1339, 0]
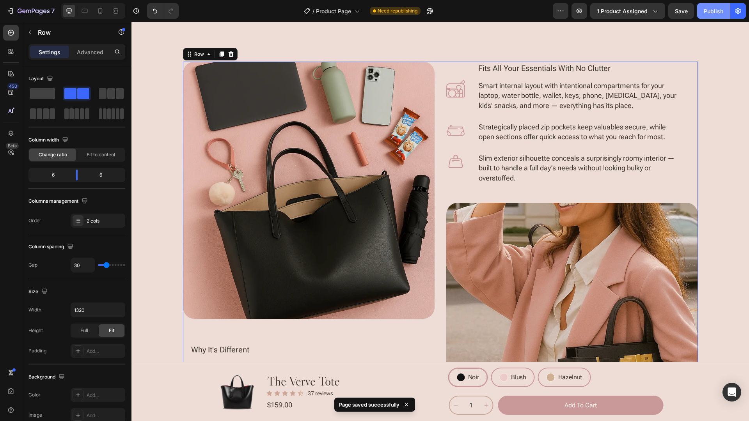
click at [712, 14] on div "Publish" at bounding box center [714, 11] width 20 height 8
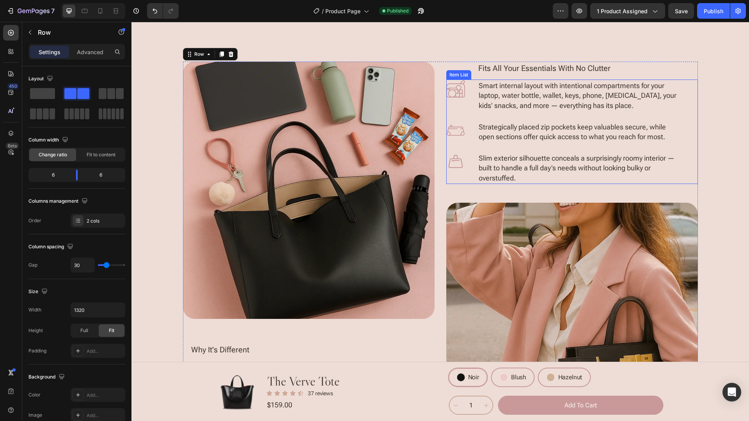
click at [690, 133] on div "Smart internal layout with intentional compartments for your laptop, water bott…" at bounding box center [572, 132] width 252 height 105
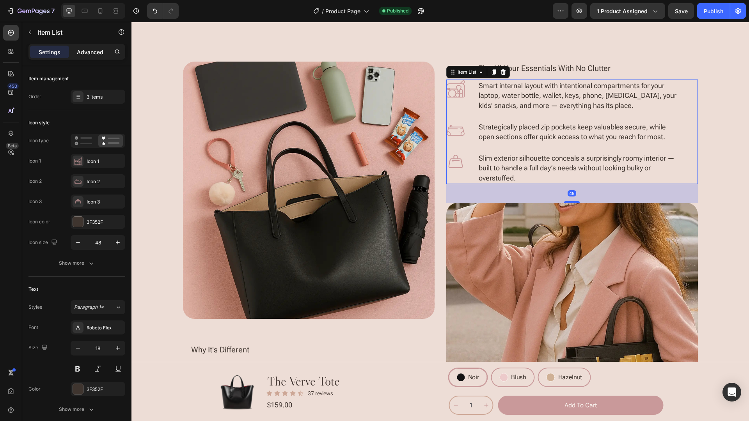
click at [90, 53] on p "Advanced" at bounding box center [90, 52] width 27 height 8
type input "100%"
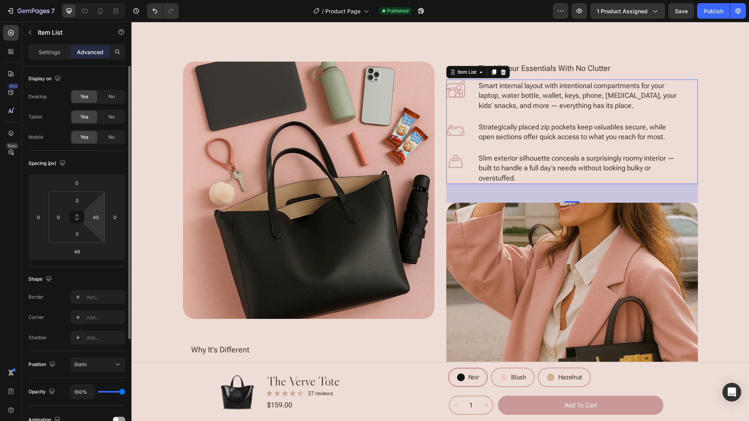
click at [98, 0] on html "7 Version history / Product Page Published Preview 1 product assigned Save Publ…" at bounding box center [374, 0] width 749 height 0
paste input "24"
type input "24"
click at [100, 162] on div "Spacing (px)" at bounding box center [76, 163] width 97 height 12
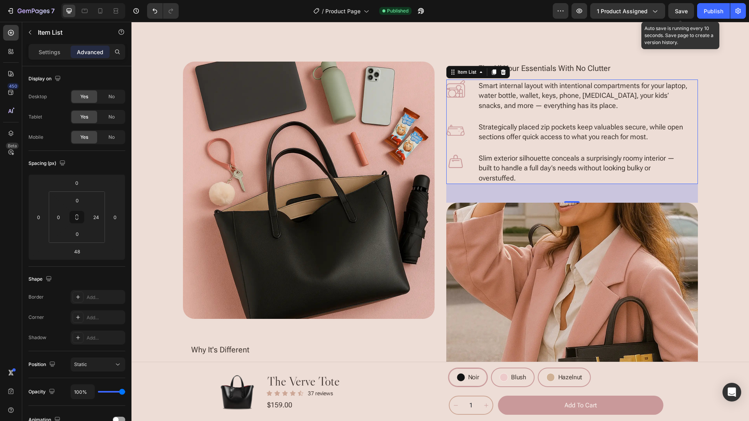
click at [684, 12] on span "Save" at bounding box center [681, 11] width 13 height 7
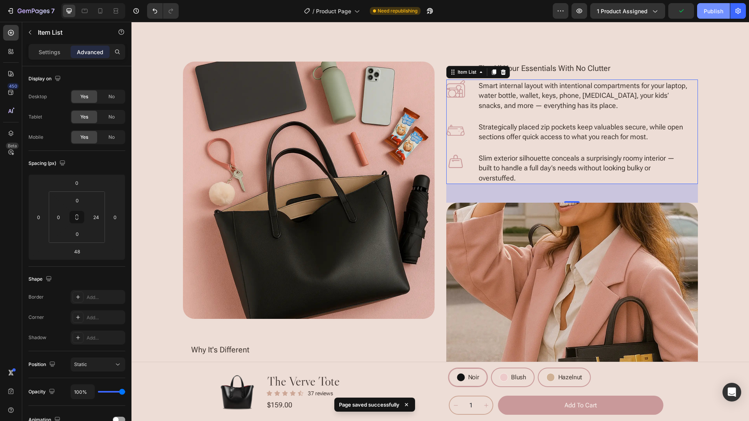
click at [714, 12] on div "Publish" at bounding box center [714, 11] width 20 height 8
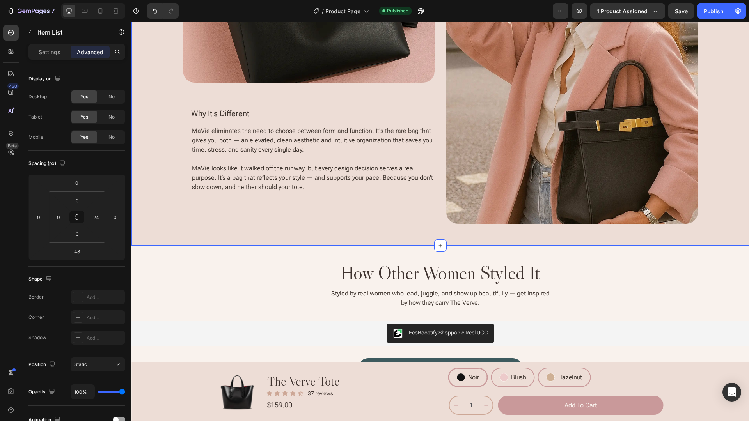
scroll to position [1651, 0]
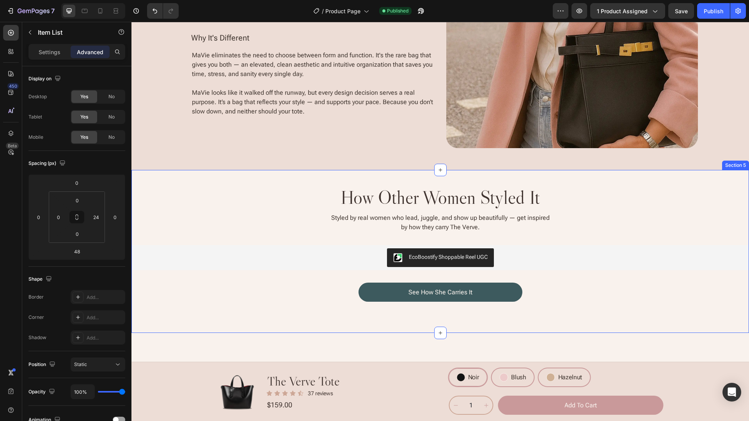
click at [629, 176] on div "how other women styled it Heading Styled by real women who lead, juggle, and sh…" at bounding box center [441, 252] width 618 height 164
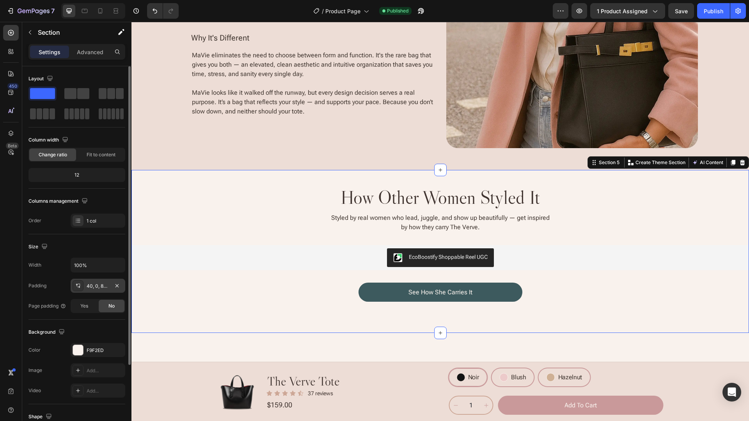
click at [95, 285] on div "40, 0, 80, 0" at bounding box center [98, 286] width 23 height 7
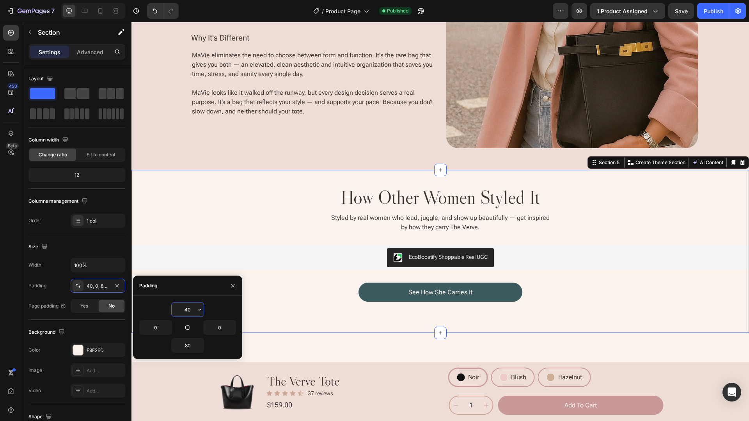
click at [185, 306] on input "40" at bounding box center [188, 310] width 32 height 14
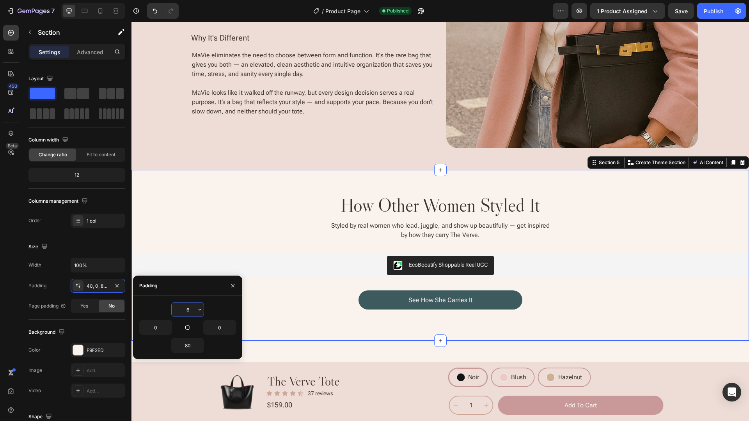
type input "60"
click at [103, 245] on div "Size" at bounding box center [76, 247] width 97 height 12
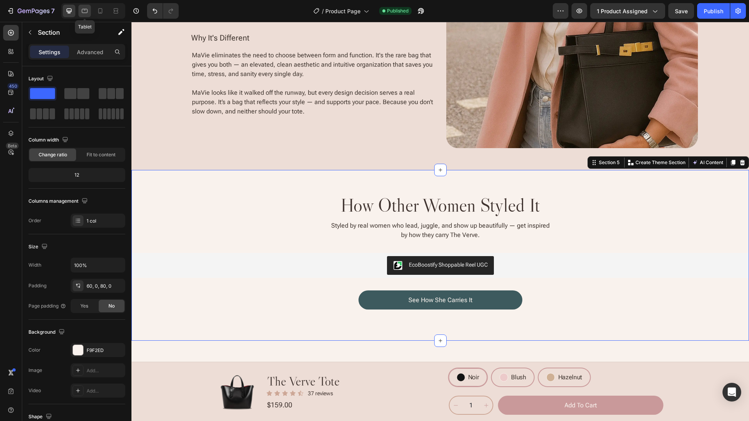
click at [82, 9] on icon at bounding box center [85, 11] width 8 height 8
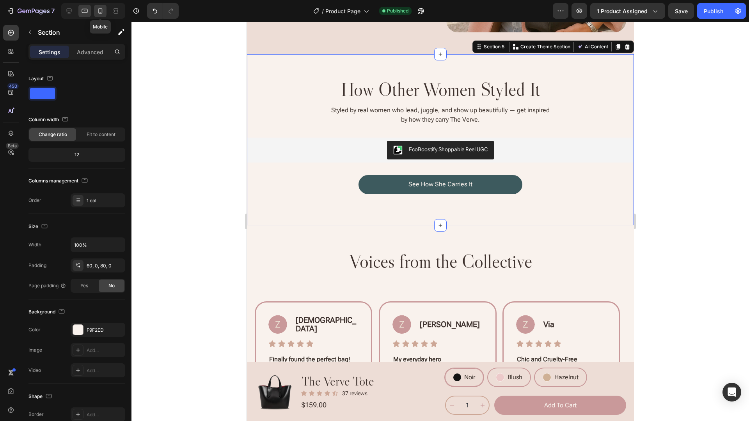
click at [97, 9] on icon at bounding box center [100, 11] width 8 height 8
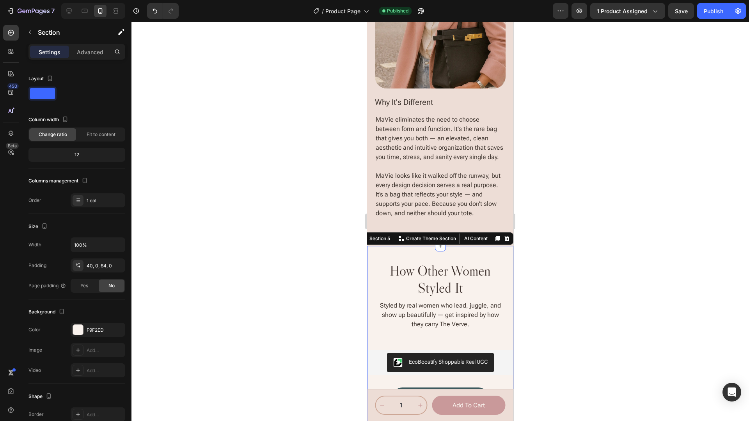
scroll to position [1870, 0]
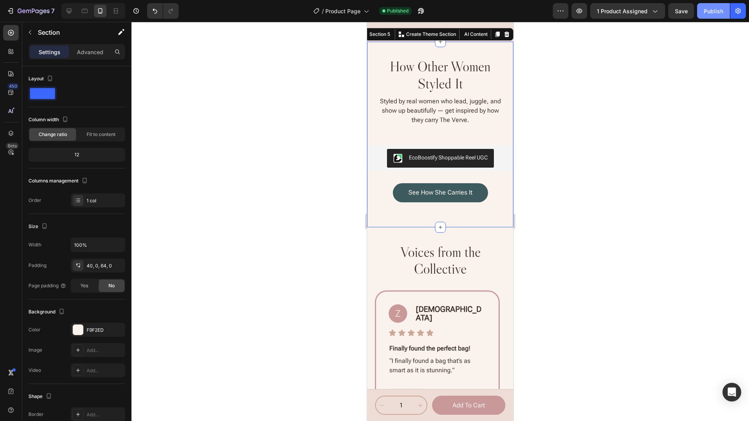
click at [709, 13] on div "Publish" at bounding box center [714, 11] width 20 height 8
click at [663, 139] on div at bounding box center [441, 222] width 618 height 400
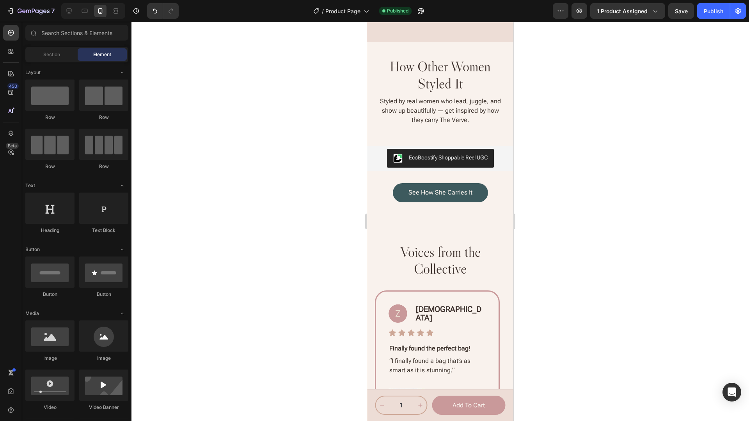
click at [62, 11] on div at bounding box center [93, 11] width 64 height 16
click at [66, 10] on icon at bounding box center [69, 11] width 8 height 8
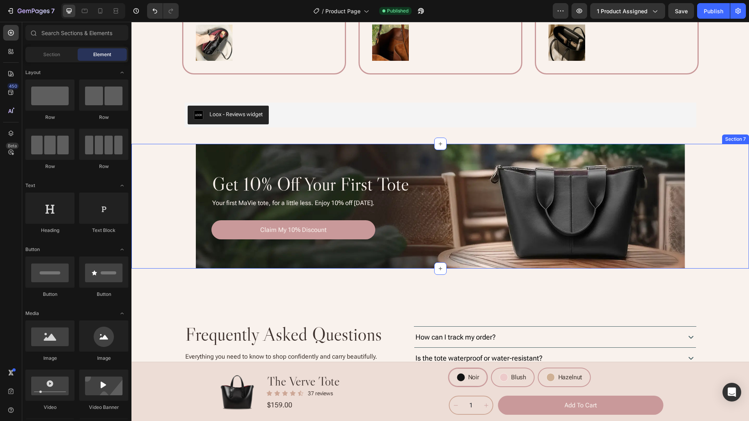
scroll to position [2143, 0]
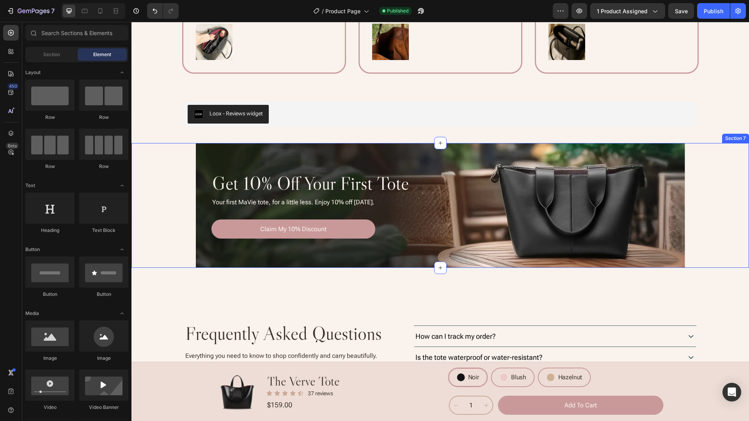
click at [168, 169] on div "get 10% off your first tote Heading Your first MaVie tote, for a little less. E…" at bounding box center [440, 205] width 602 height 125
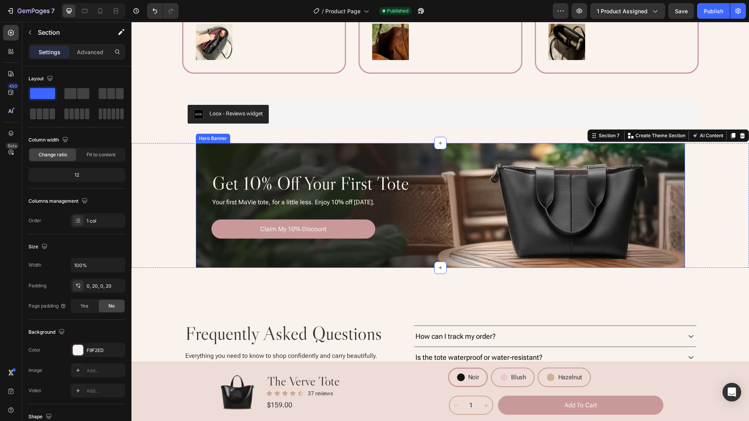
click at [202, 154] on div "Background Image" at bounding box center [440, 205] width 489 height 125
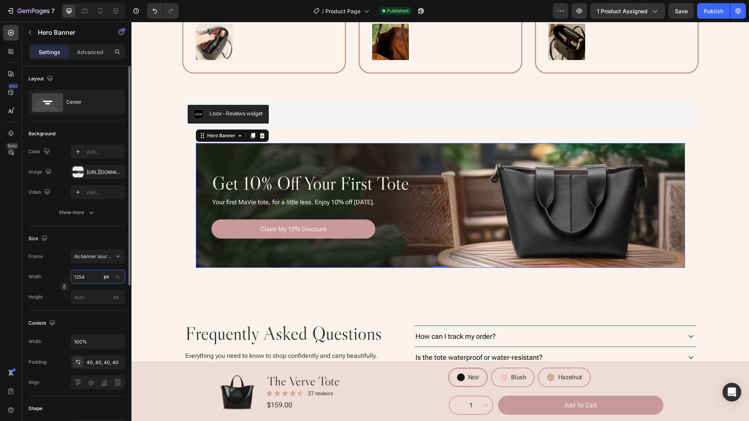
click at [92, 275] on input "1254" at bounding box center [98, 277] width 55 height 14
paste input "32"
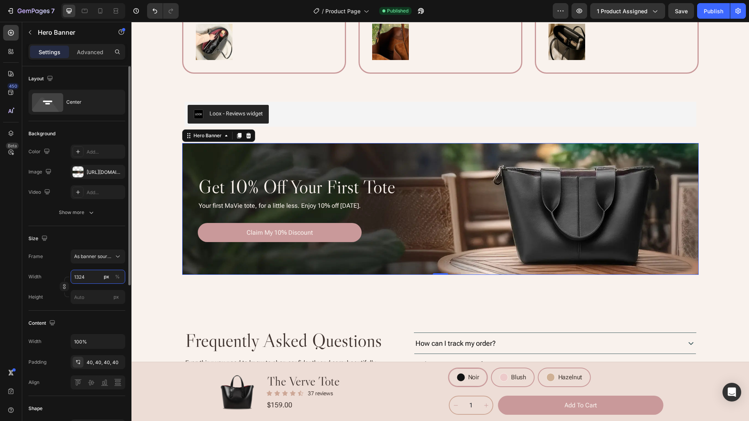
type input "1324"
click at [86, 235] on div "Size" at bounding box center [76, 239] width 97 height 12
click at [711, 6] on button "Publish" at bounding box center [713, 11] width 33 height 16
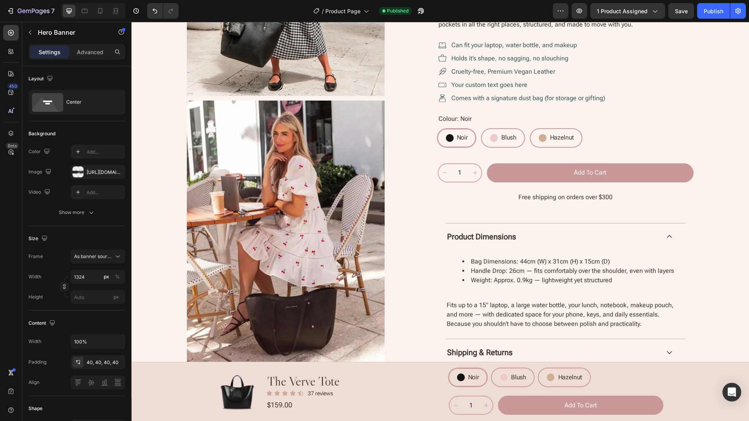
scroll to position [465, 0]
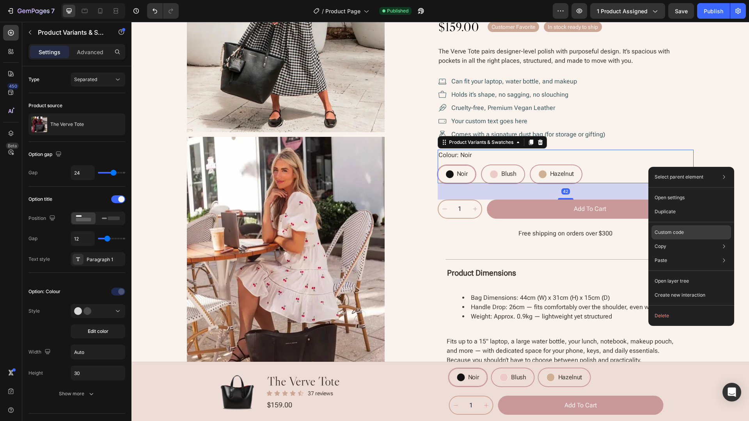
click at [678, 232] on p "Custom code" at bounding box center [669, 232] width 29 height 7
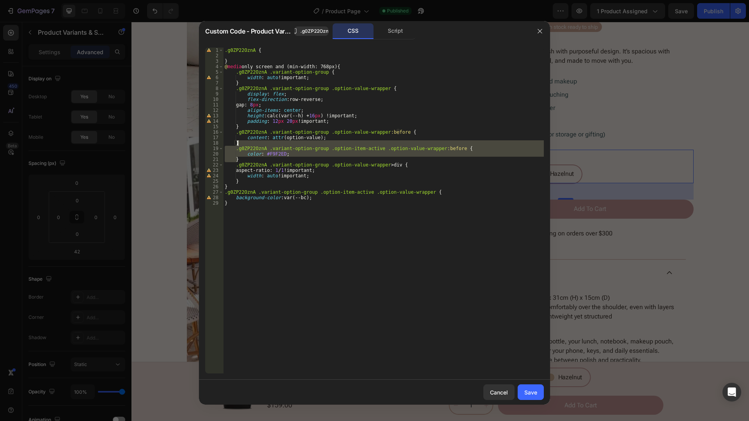
drag, startPoint x: 287, startPoint y: 158, endPoint x: 298, endPoint y: 144, distance: 18.1
click at [298, 144] on div ".g0ZP22OznA { } @ media only screen and (min-width: 768px) { .g0ZP22OznA .varia…" at bounding box center [383, 216] width 321 height 337
type textarea "} .g0ZP22OznA .variant-option-group .option-item-active .option-value-wrapper:b…"
click at [495, 371] on button "Cancel" at bounding box center [498, 393] width 31 height 16
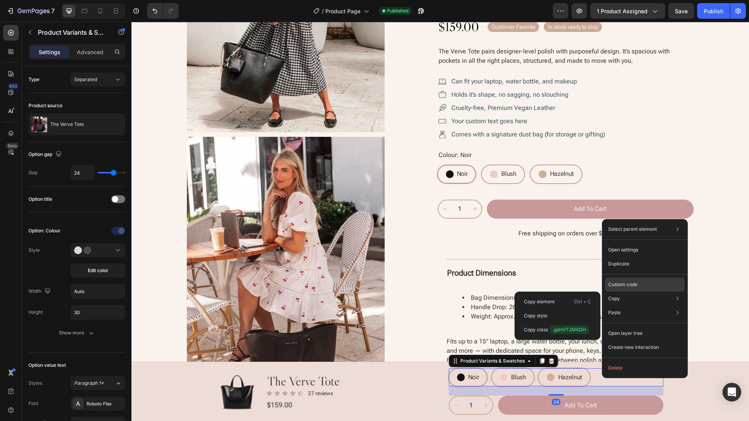
click at [632, 281] on p "Custom code" at bounding box center [622, 284] width 29 height 7
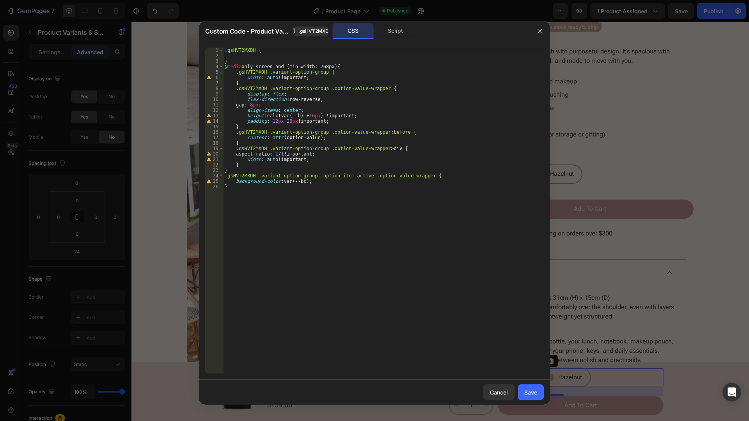
click at [336, 141] on div ".gsHVT2MXDH { } @ media only screen and (min-width: 768px) { .gsHVT2MXDH .varia…" at bounding box center [383, 216] width 321 height 337
paste textarea ".gsHVT2MXDH .variant-option-group .option-value-wrapper:before {"
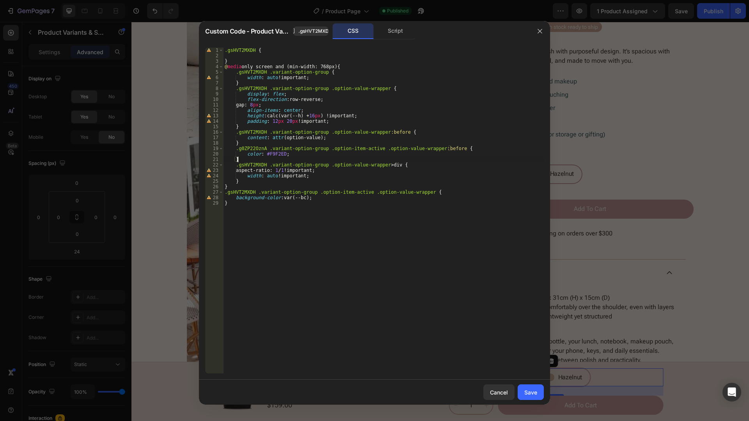
click at [256, 132] on div ".gsHVT2MXDH { } @ media only screen and (min-width: 768px) { .gsHVT2MXDH .varia…" at bounding box center [383, 216] width 321 height 337
click at [252, 148] on div ".gsHVT2MXDH { } @ media only screen and (min-width: 768px) { .gsHVT2MXDH .varia…" at bounding box center [383, 216] width 321 height 337
paste textarea "sHVT2MXDH"
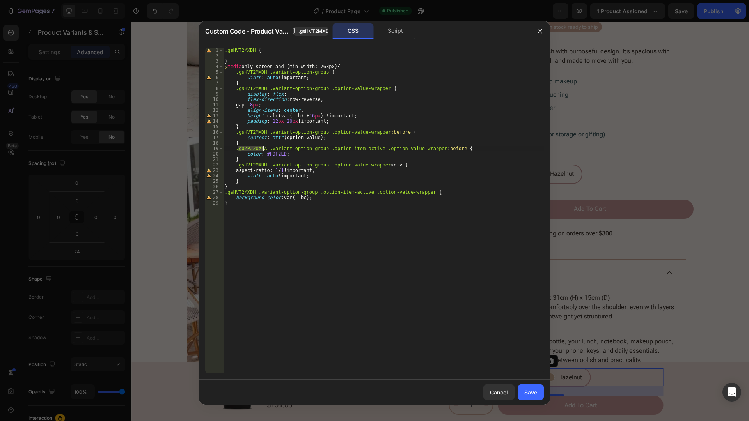
type textarea ".gsHVT2MXDH .variant-option-group .option-item-active .option-value-wrapper:bef…"
click at [534, 371] on div "Save" at bounding box center [530, 393] width 13 height 8
radio input "true"
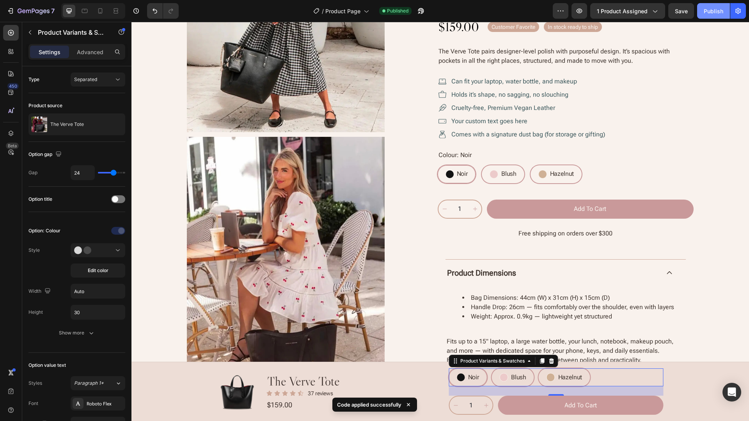
click at [714, 14] on div "Publish" at bounding box center [714, 11] width 20 height 8
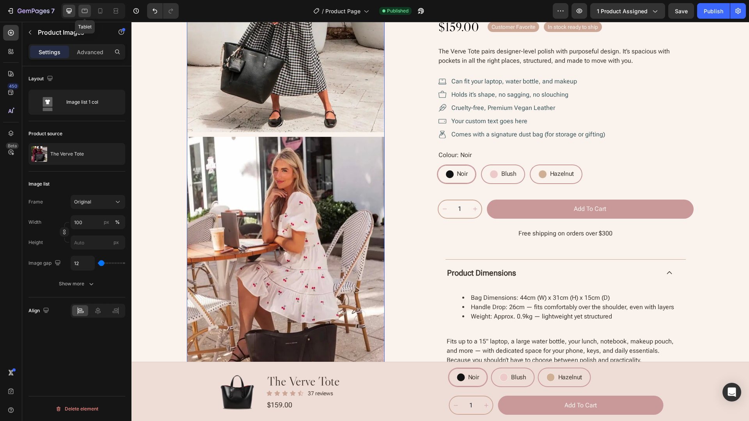
click at [81, 8] on icon at bounding box center [85, 11] width 8 height 8
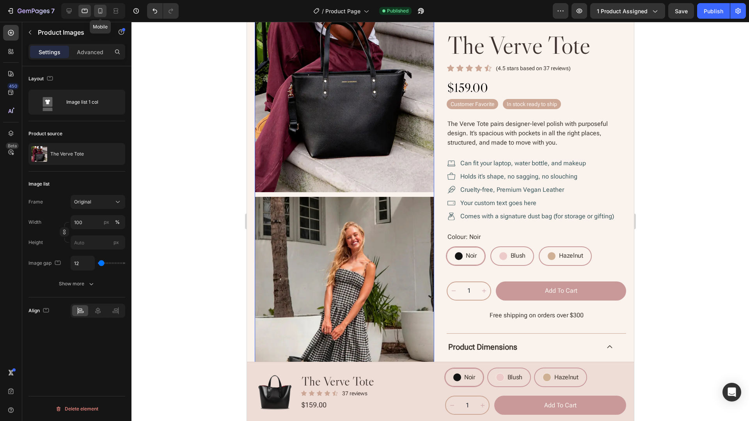
click at [101, 11] on icon at bounding box center [100, 11] width 8 height 8
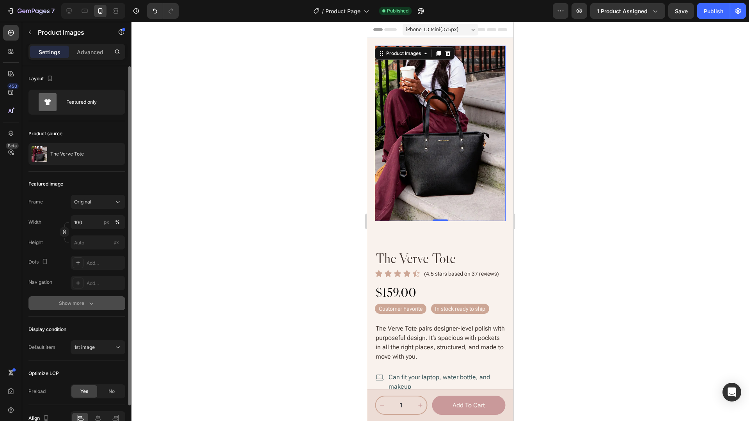
click at [82, 302] on div "Show more" at bounding box center [77, 304] width 36 height 8
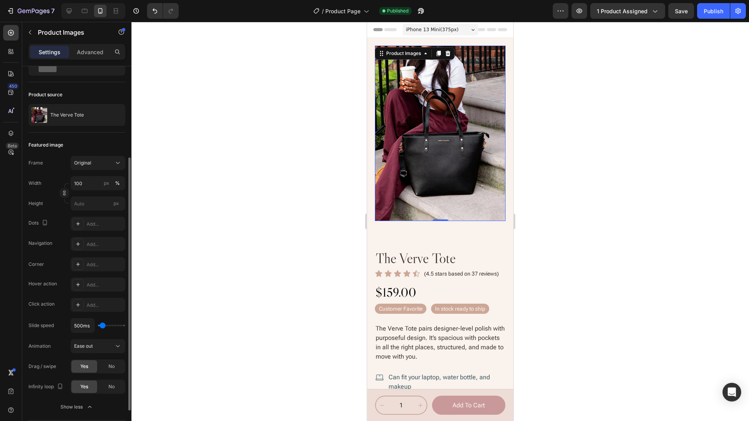
scroll to position [78, 0]
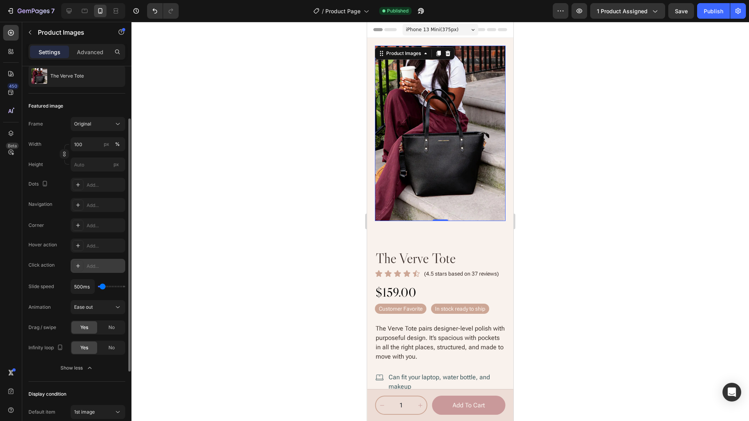
click at [100, 265] on div "Add..." at bounding box center [105, 266] width 37 height 7
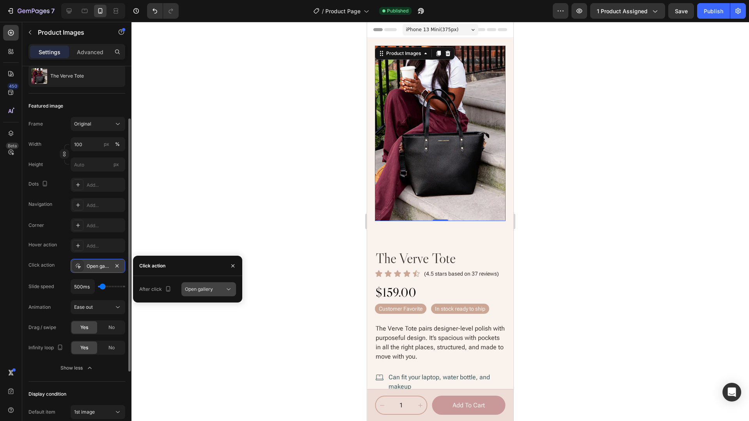
click at [219, 288] on div "Open gallery" at bounding box center [205, 289] width 40 height 7
click at [212, 308] on span "Open gallery" at bounding box center [199, 308] width 28 height 7
click at [234, 265] on icon "button" at bounding box center [232, 265] width 3 height 3
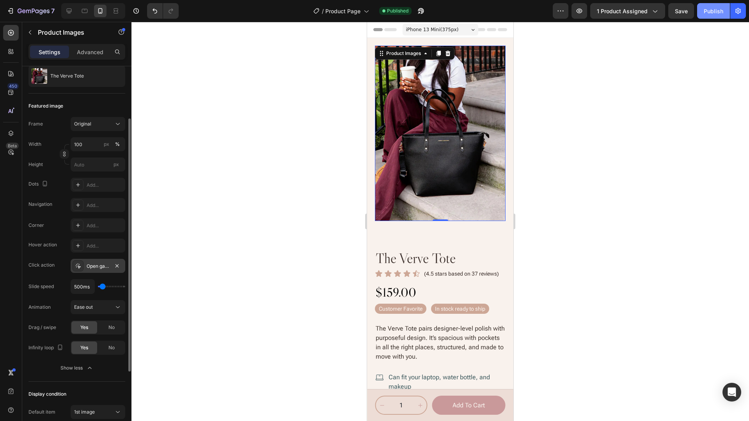
click at [719, 14] on div "Publish" at bounding box center [714, 11] width 20 height 8
click at [85, 11] on icon at bounding box center [85, 11] width 8 height 8
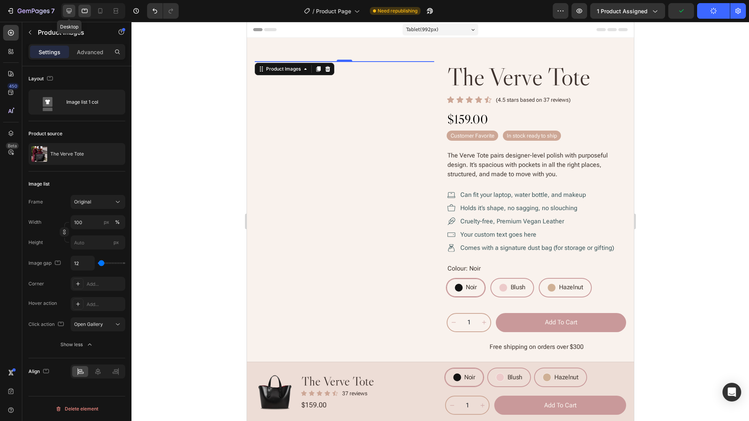
scroll to position [12, 0]
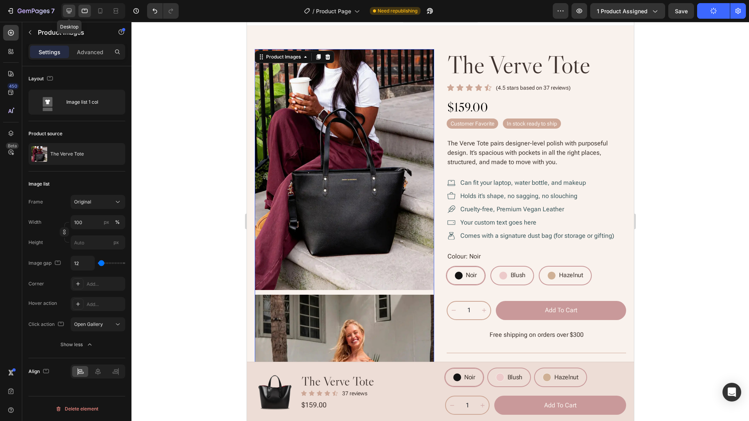
click at [67, 9] on icon at bounding box center [69, 11] width 5 height 5
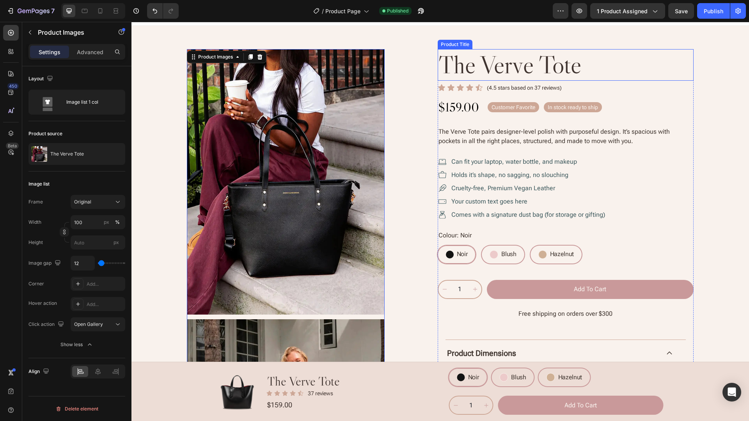
click at [632, 59] on h2 "the verve tote" at bounding box center [566, 65] width 256 height 32
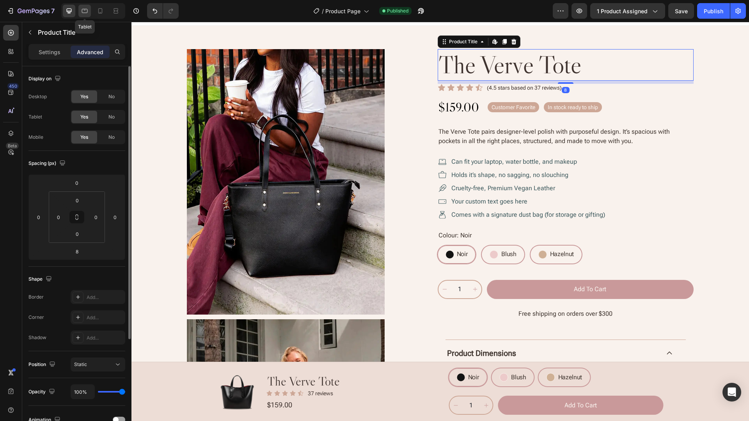
drag, startPoint x: 84, startPoint y: 12, endPoint x: 91, endPoint y: 11, distance: 7.7
click at [84, 12] on icon at bounding box center [85, 11] width 6 height 4
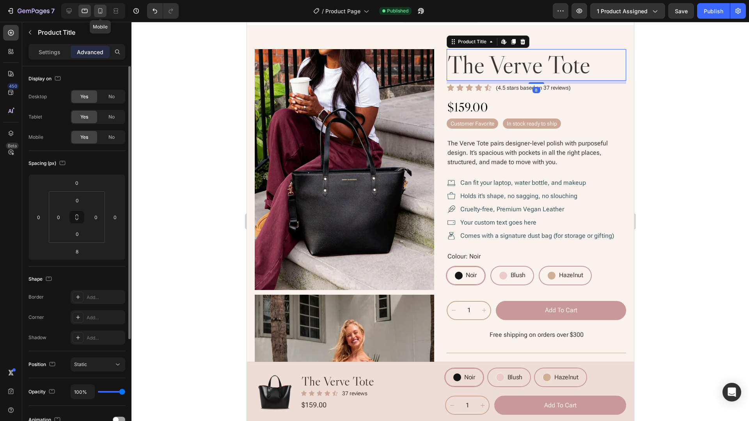
click at [100, 10] on icon at bounding box center [100, 11] width 8 height 8
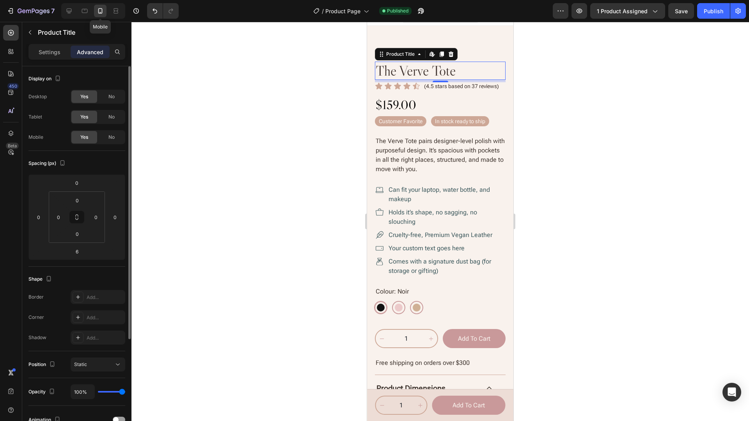
scroll to position [25, 0]
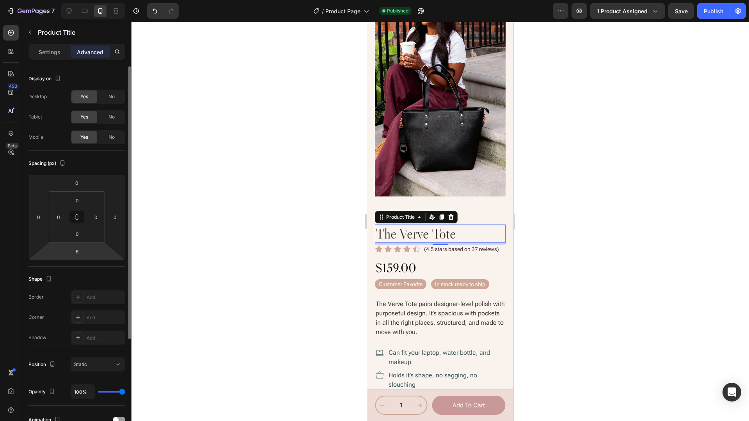
click at [91, 0] on html "7 Version history / Product Page Published Preview 1 product assigned Save Publ…" at bounding box center [374, 0] width 749 height 0
type input "8"
click at [715, 4] on button "Publish" at bounding box center [713, 11] width 33 height 16
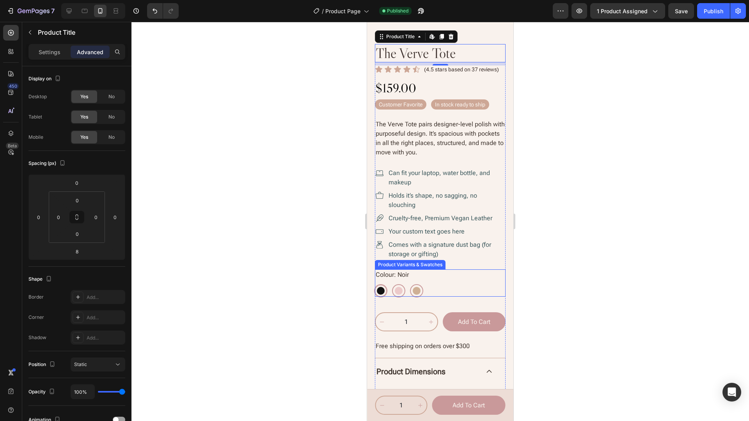
scroll to position [220, 0]
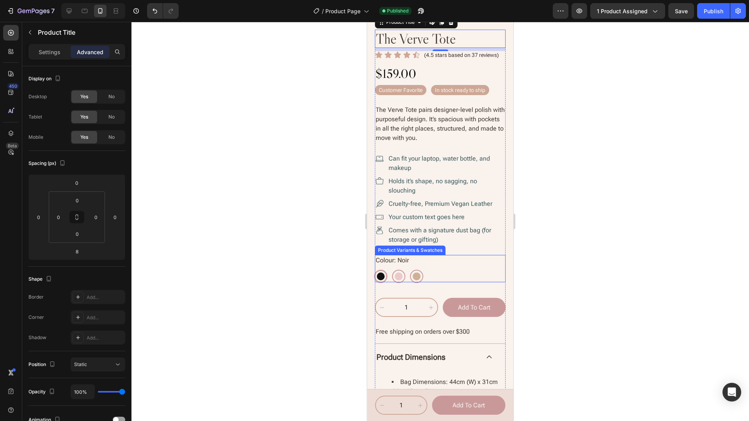
click at [476, 271] on div "Noir Noir Blush Blush Hazelnut Hazelnut" at bounding box center [440, 277] width 131 height 12
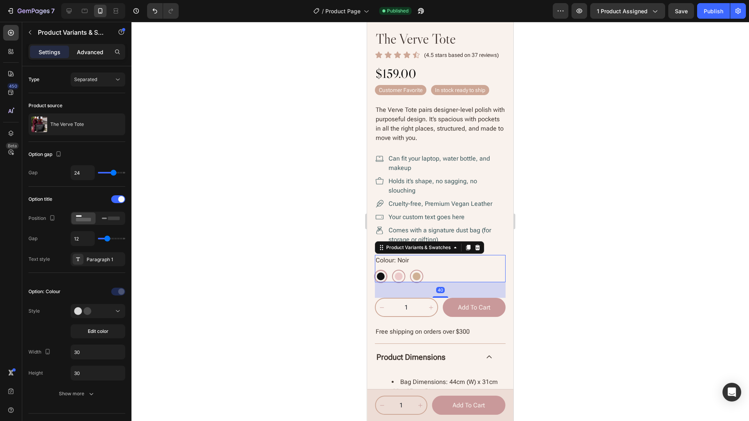
click at [91, 51] on p "Advanced" at bounding box center [90, 52] width 27 height 8
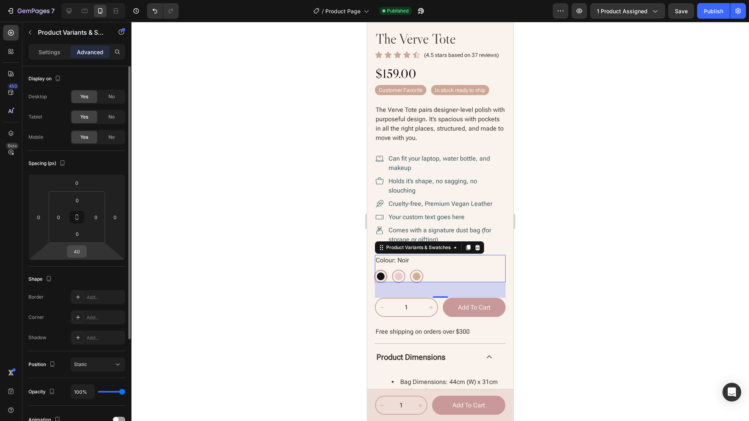
click at [77, 248] on input "40" at bounding box center [77, 252] width 16 height 12
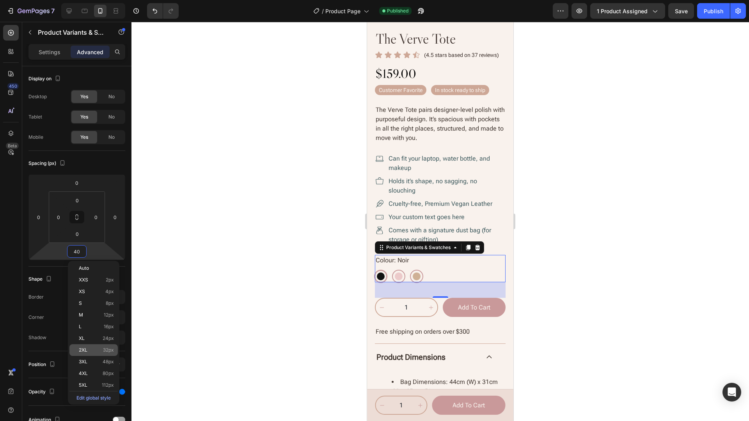
click at [94, 348] on p "2XL 32px" at bounding box center [96, 350] width 35 height 5
radio input "true"
type input "32"
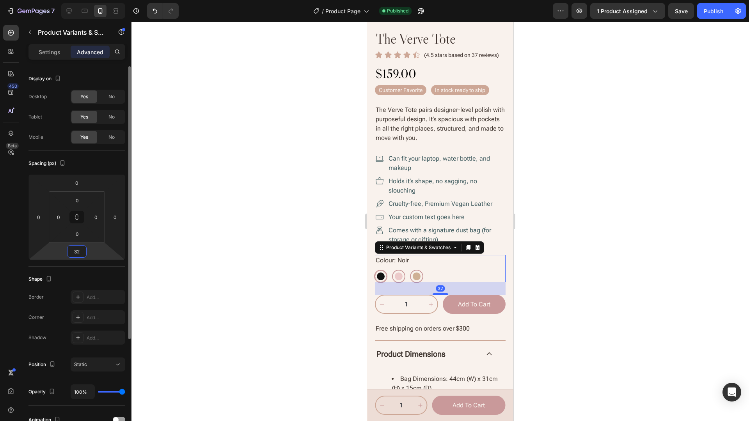
click at [78, 249] on input "32" at bounding box center [77, 252] width 16 height 12
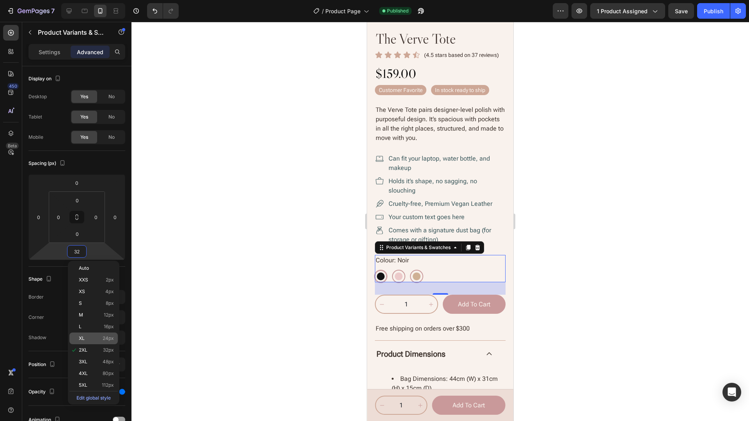
click at [96, 336] on p "XL 24px" at bounding box center [96, 338] width 35 height 5
type input "24"
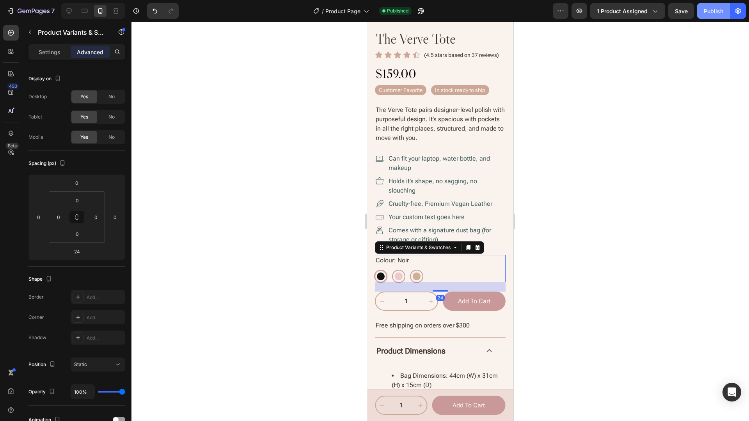
click at [711, 9] on div "Publish" at bounding box center [714, 11] width 20 height 8
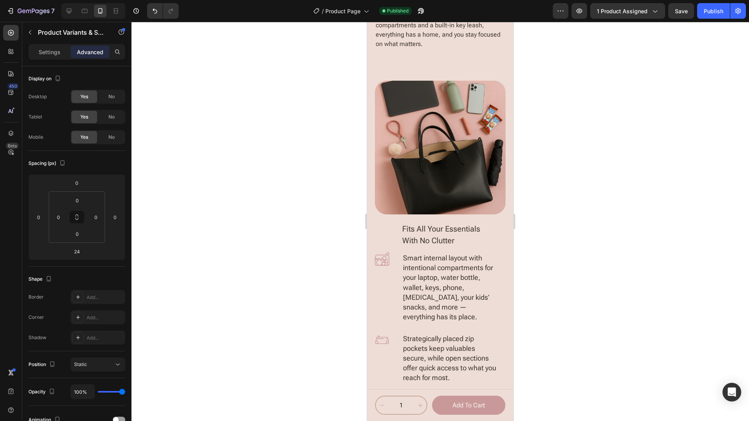
scroll to position [1429, 0]
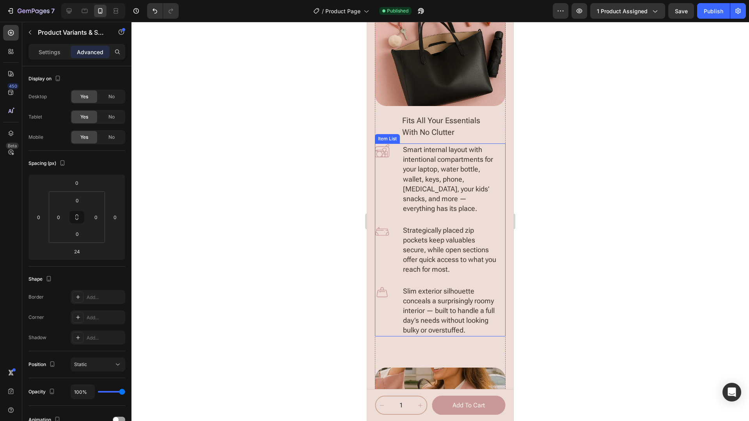
click at [396, 187] on div "Smart internal layout with intentional compartments for your laptop, water bott…" at bounding box center [436, 179] width 123 height 71
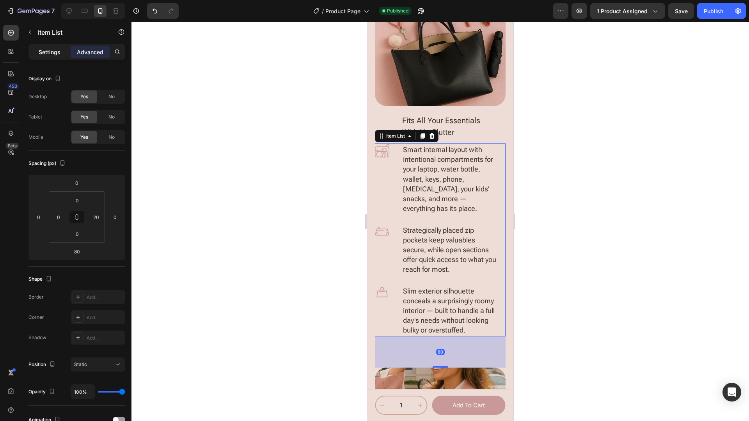
click at [42, 52] on p "Settings" at bounding box center [50, 52] width 22 height 8
type input "32"
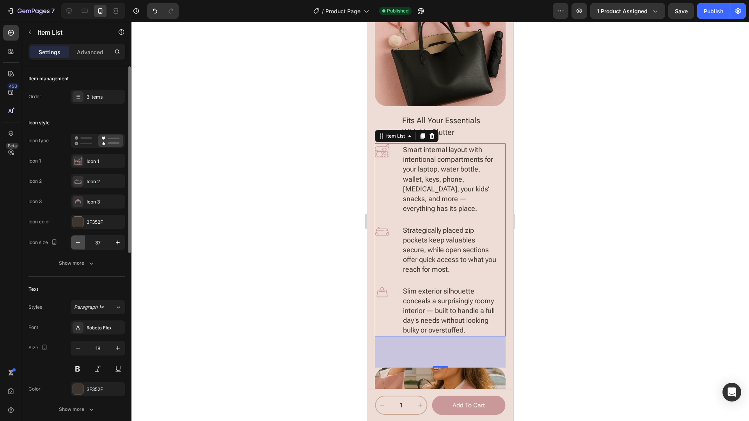
click at [78, 242] on icon "button" at bounding box center [78, 243] width 8 height 8
type input "36"
click at [560, 225] on div at bounding box center [441, 222] width 618 height 400
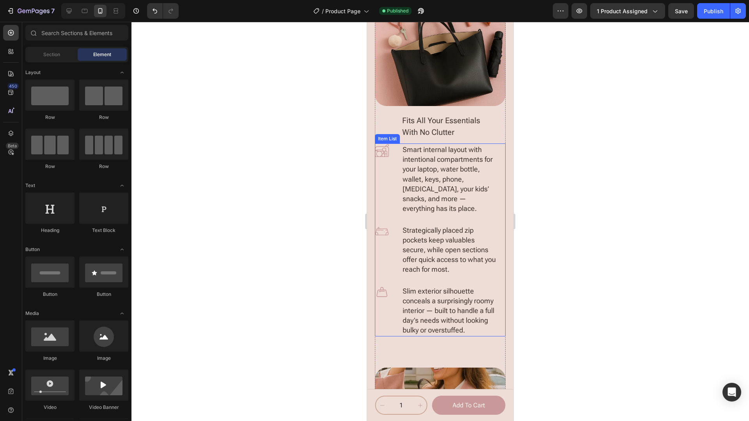
click at [396, 174] on div "Smart internal layout with intentional compartments for your laptop, water bott…" at bounding box center [436, 179] width 123 height 71
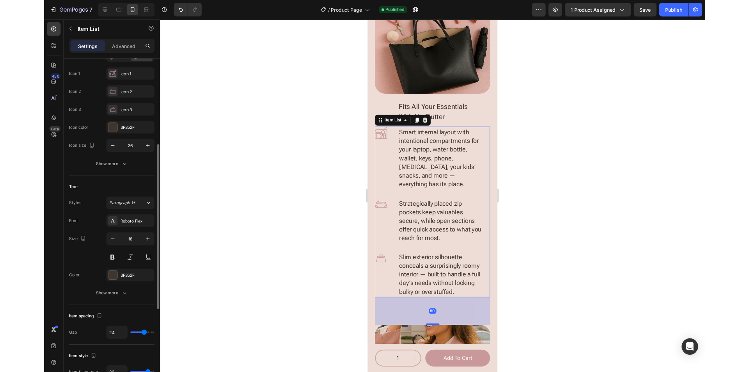
scroll to position [117, 0]
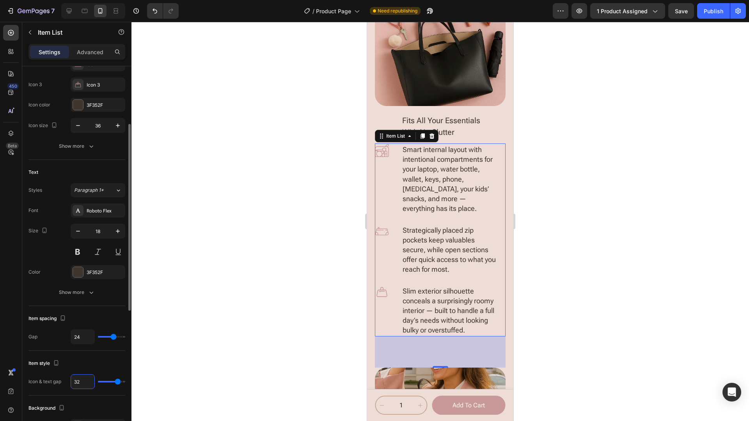
click at [84, 371] on input "32" at bounding box center [82, 382] width 23 height 14
type input "31"
click at [713, 13] on div "Publish" at bounding box center [714, 11] width 20 height 8
click at [274, 262] on div at bounding box center [441, 222] width 618 height 400
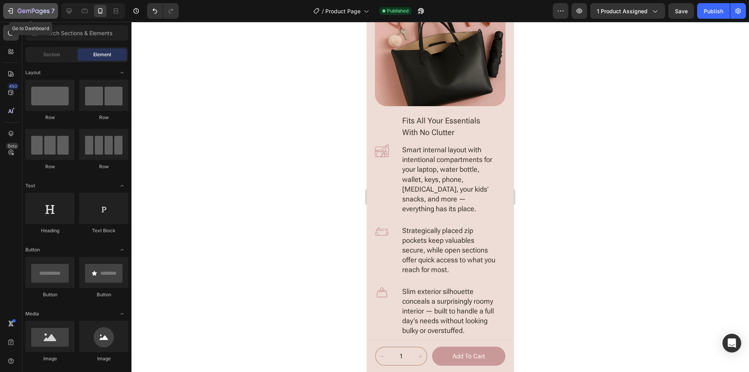
click at [20, 9] on icon "button" at bounding box center [20, 11] width 4 height 5
